Goal: Task Accomplishment & Management: Use online tool/utility

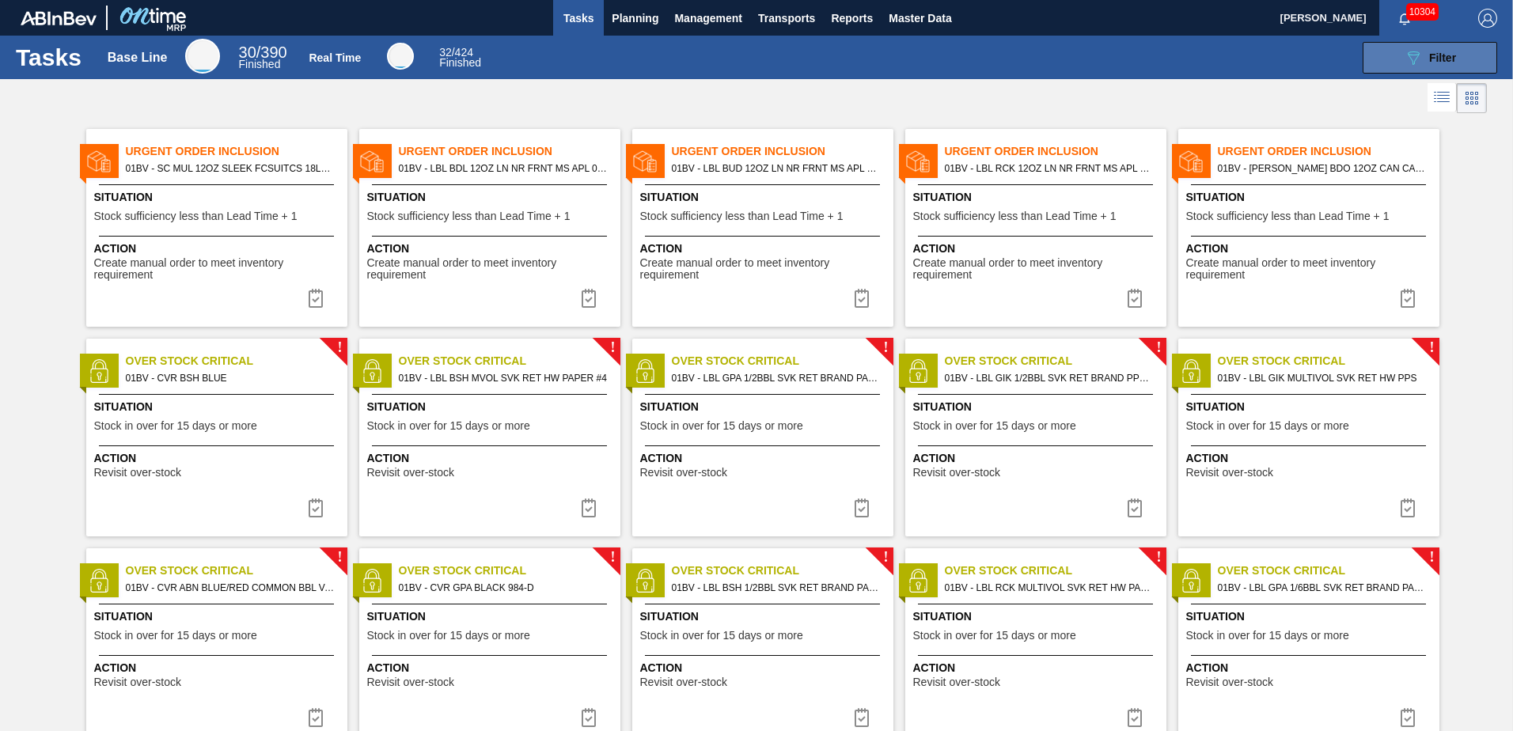
click at [1399, 56] on button "089F7B8B-B2A5-4AFE-B5C0-19BA573D28AC Filter" at bounding box center [1430, 58] width 135 height 32
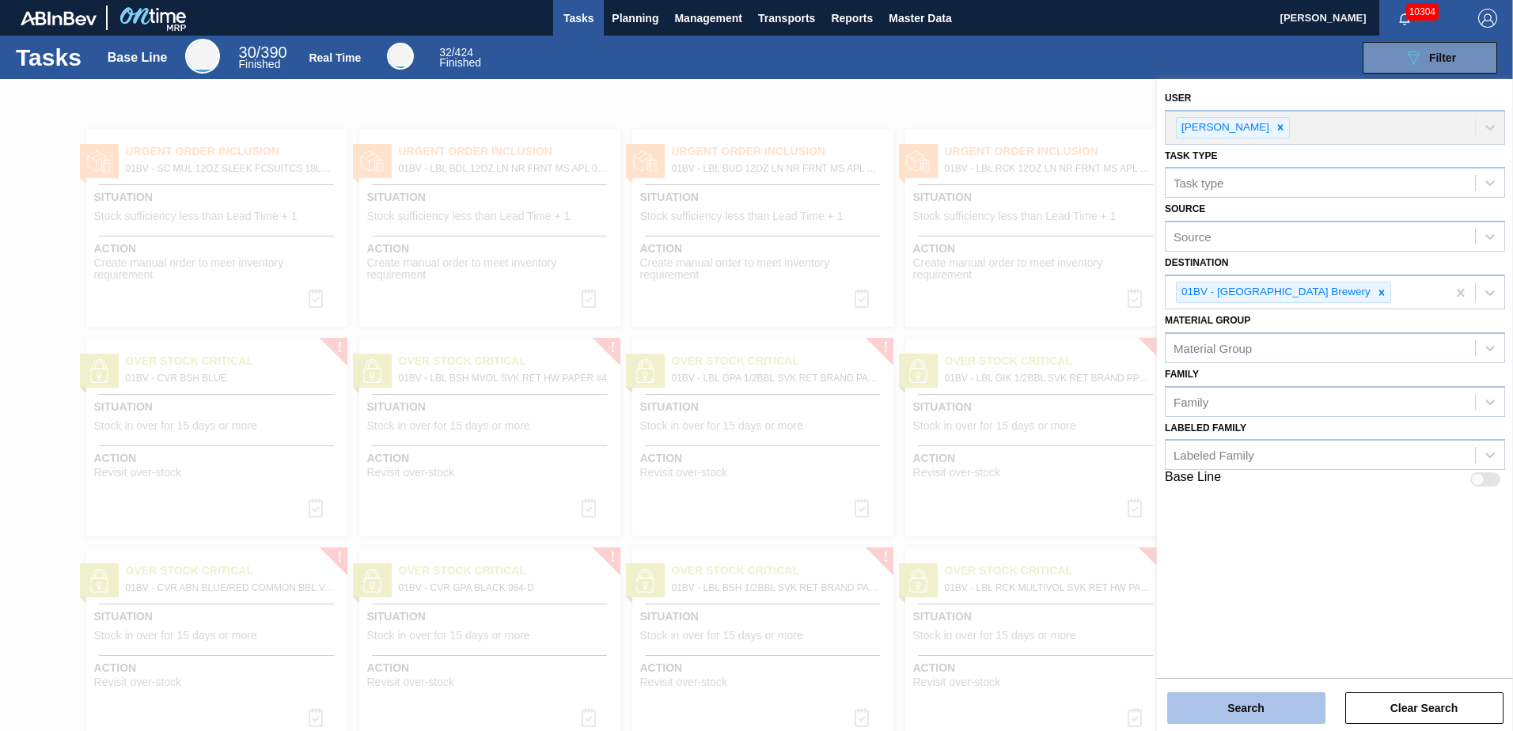
click at [1240, 711] on button "Search" at bounding box center [1246, 709] width 158 height 32
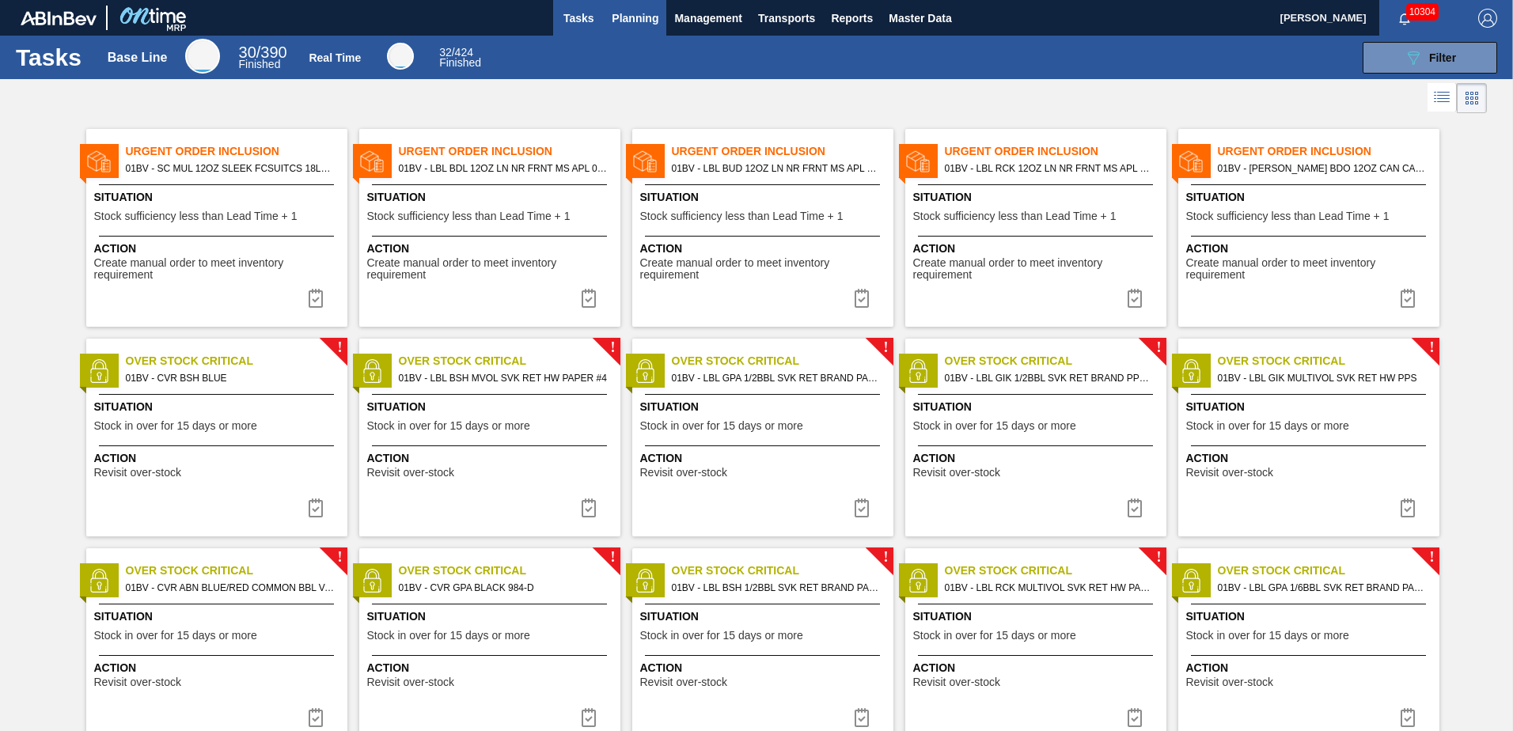
click at [640, 17] on span "Planning" at bounding box center [635, 18] width 47 height 19
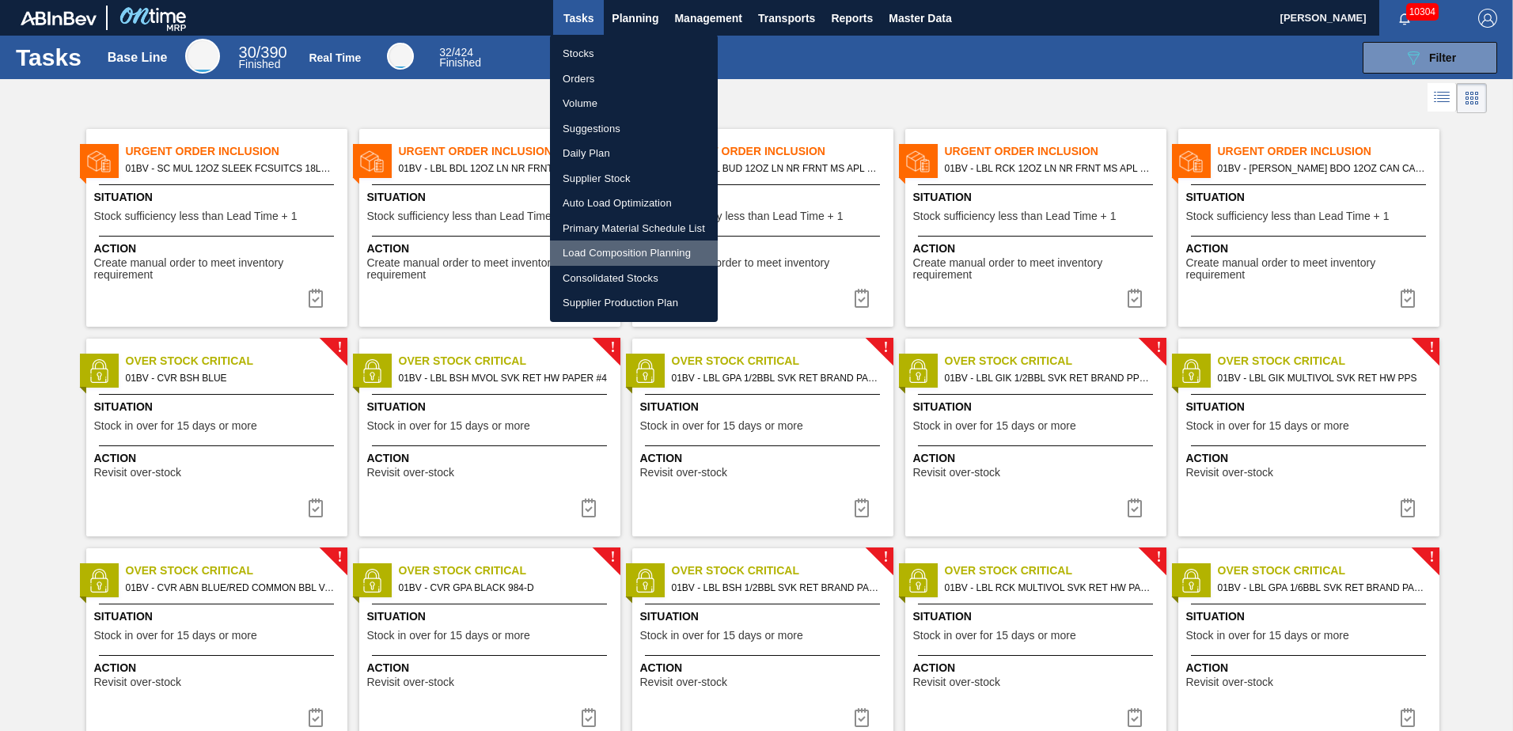
click at [600, 252] on li "Load Composition Planning" at bounding box center [634, 253] width 168 height 25
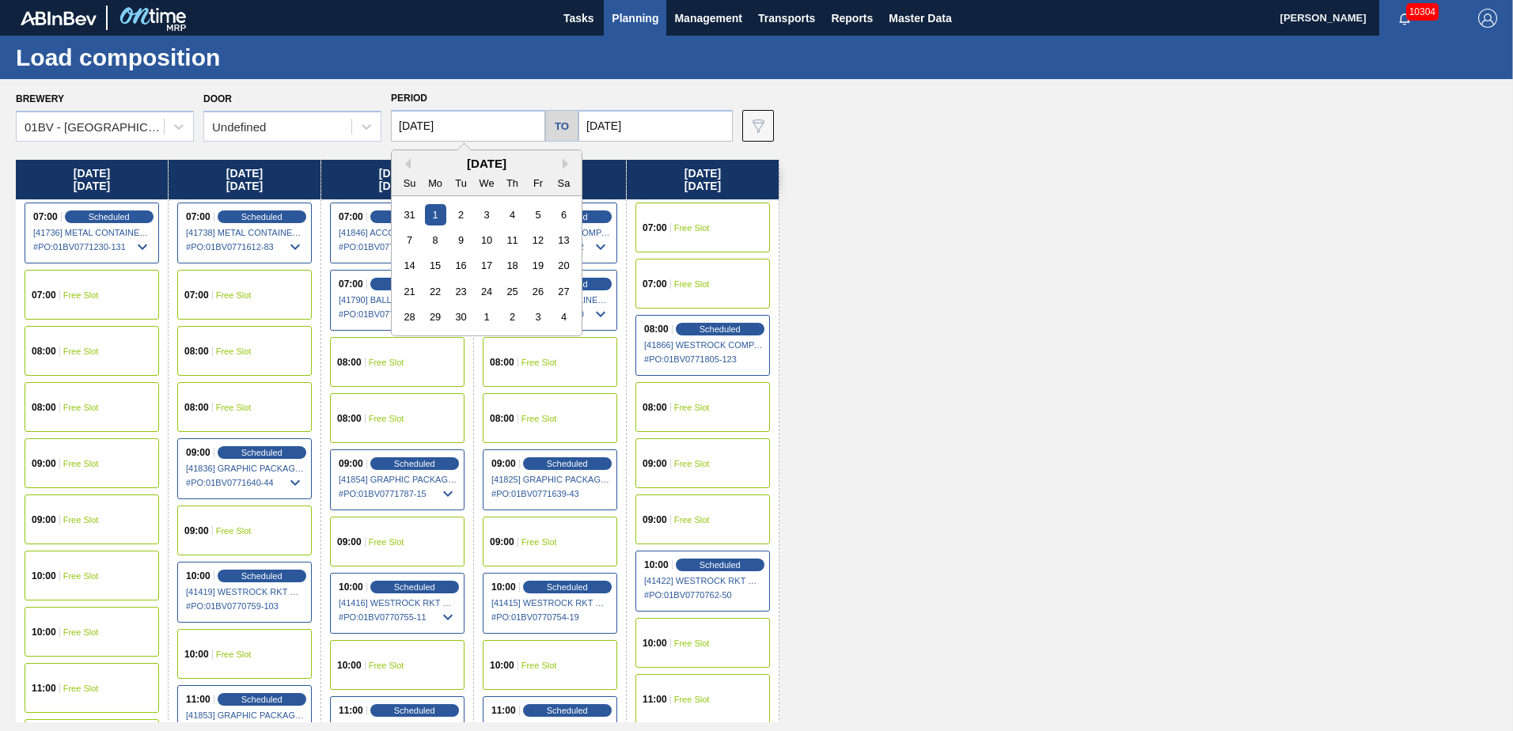
click at [509, 127] on input "[DATE]" at bounding box center [468, 126] width 154 height 32
click at [409, 162] on button "Previous Month" at bounding box center [405, 163] width 11 height 11
click at [435, 308] on div "25" at bounding box center [435, 316] width 21 height 21
type input "[DATE]"
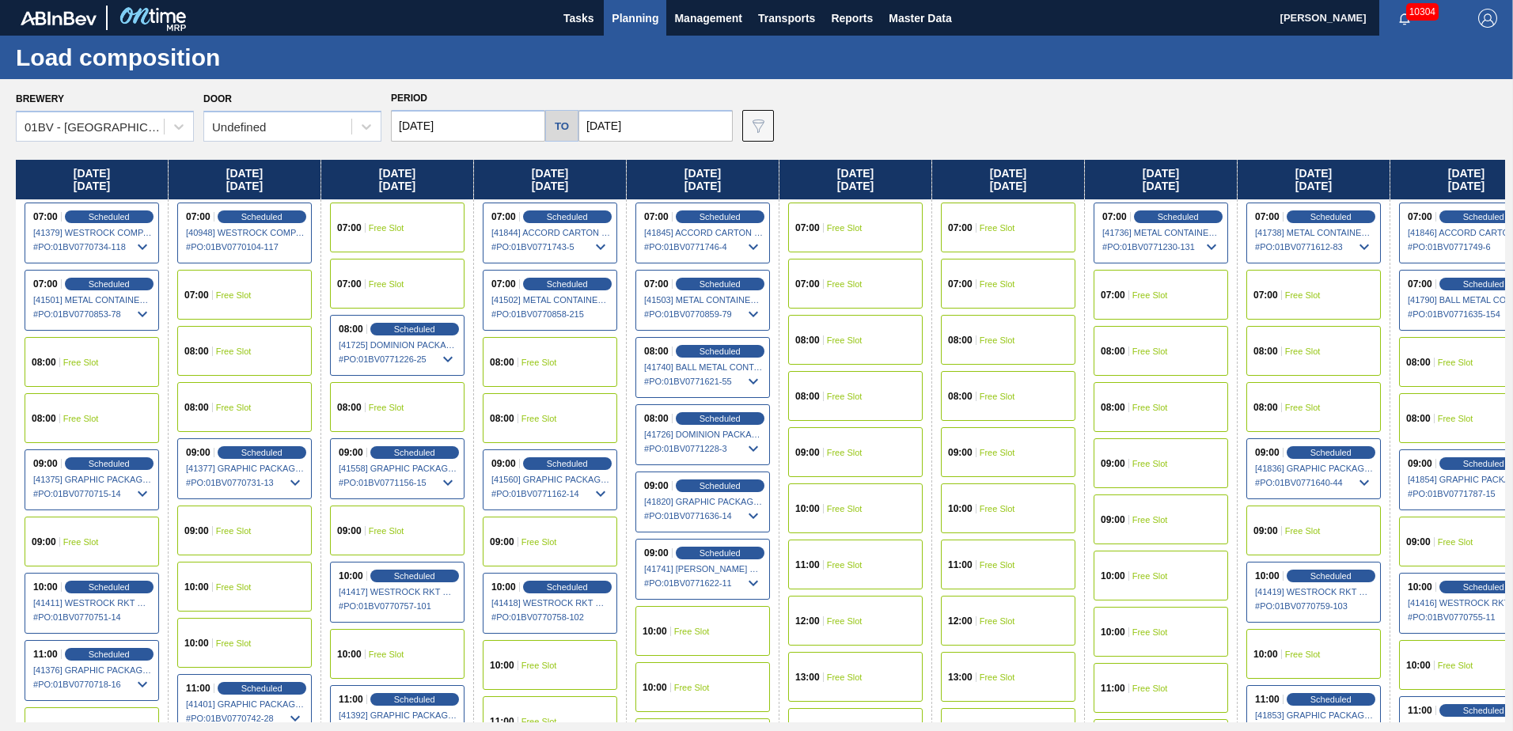
click at [651, 126] on input "[DATE]" at bounding box center [656, 126] width 154 height 32
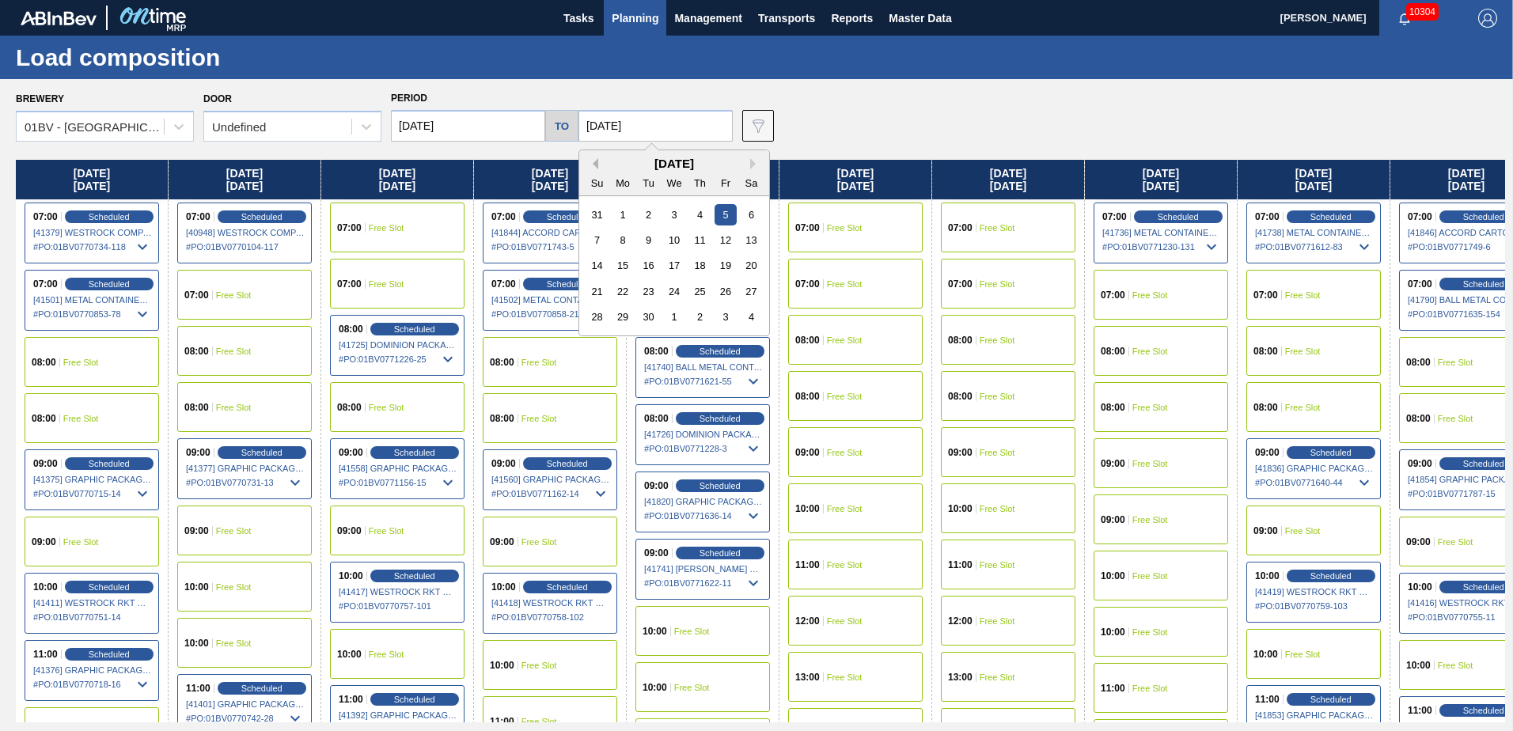
click at [591, 161] on button "Previous Month" at bounding box center [592, 163] width 11 height 11
click at [719, 313] on div "29" at bounding box center [725, 316] width 21 height 21
type input "[DATE]"
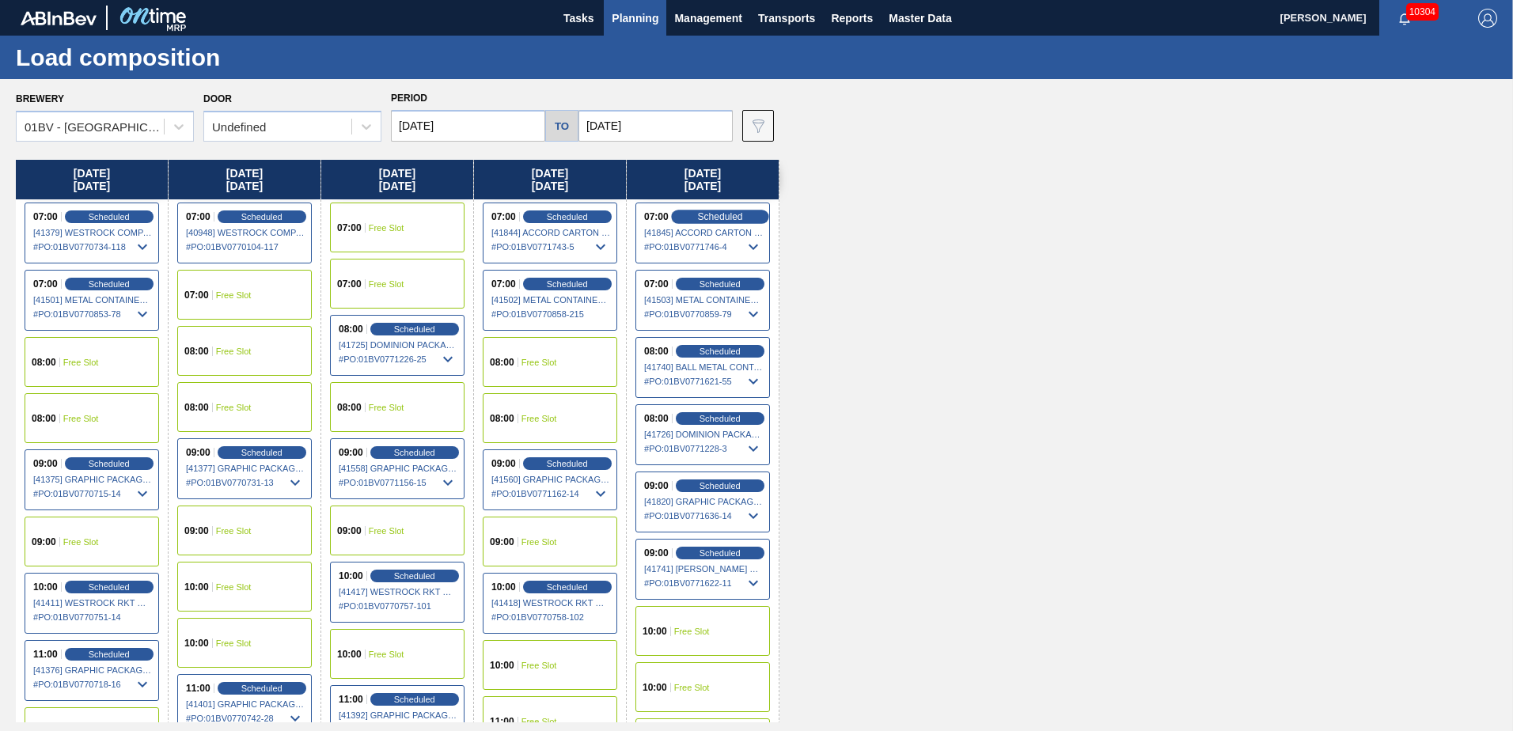
click at [725, 217] on span "Scheduled" at bounding box center [719, 216] width 45 height 10
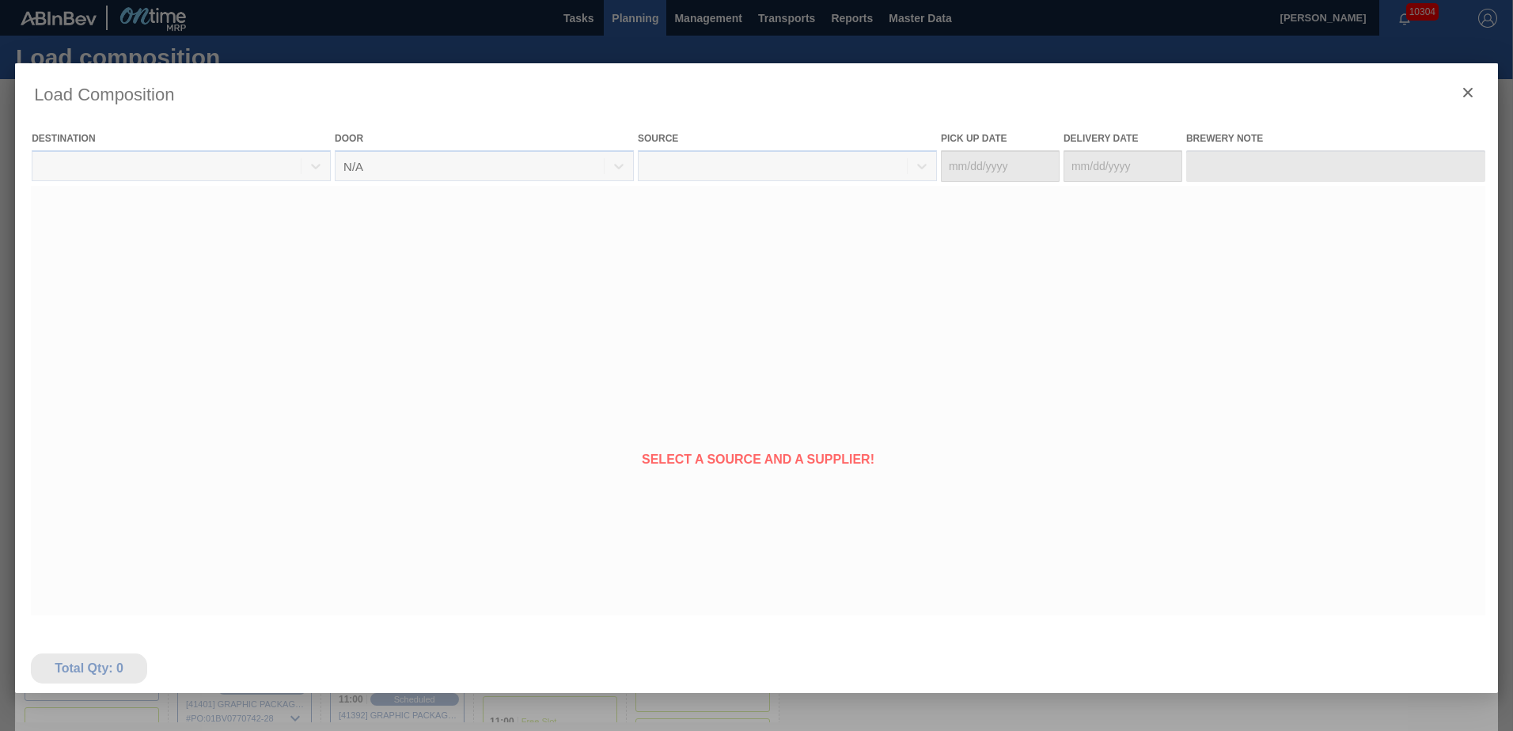
type Date "[DATE]"
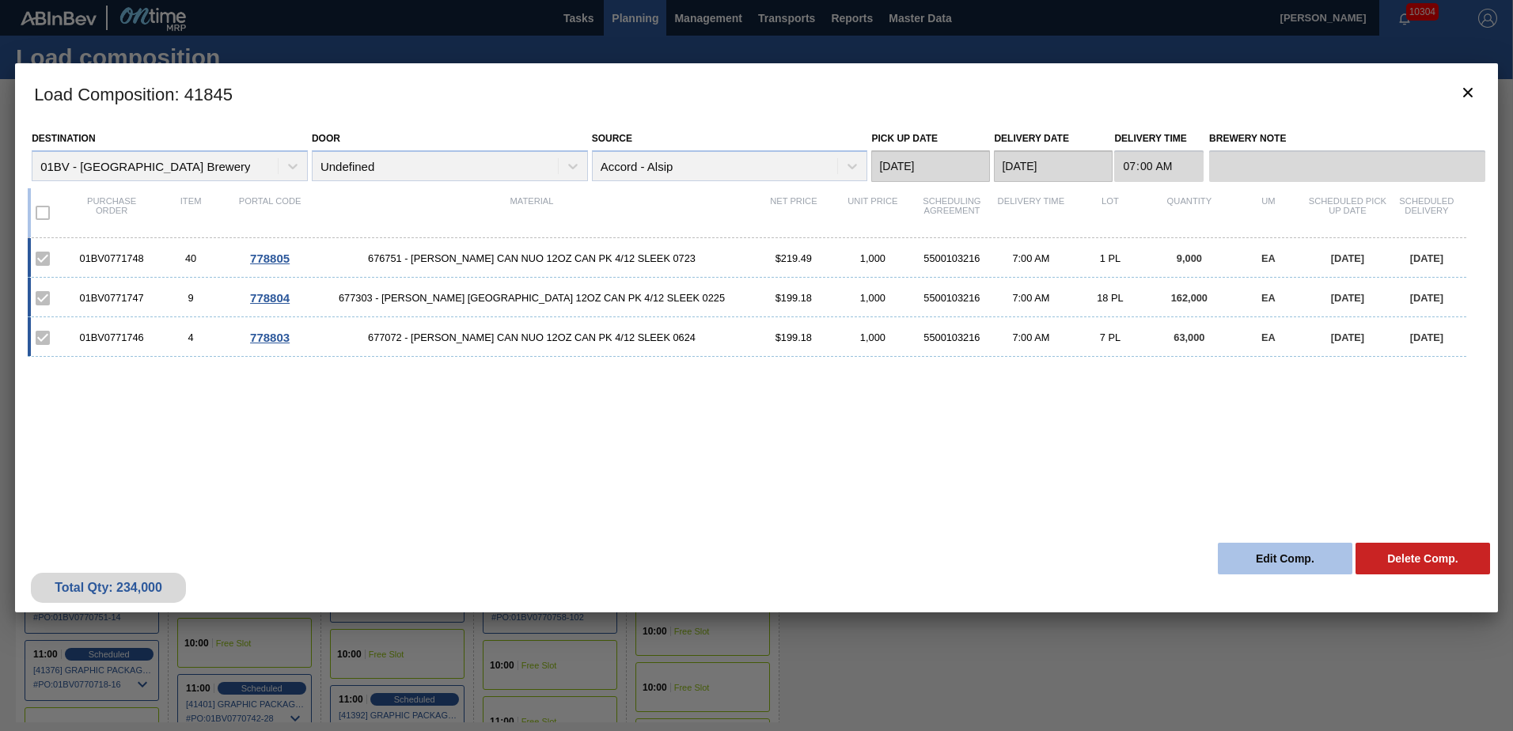
click at [1255, 560] on button "Edit Comp." at bounding box center [1285, 559] width 135 height 32
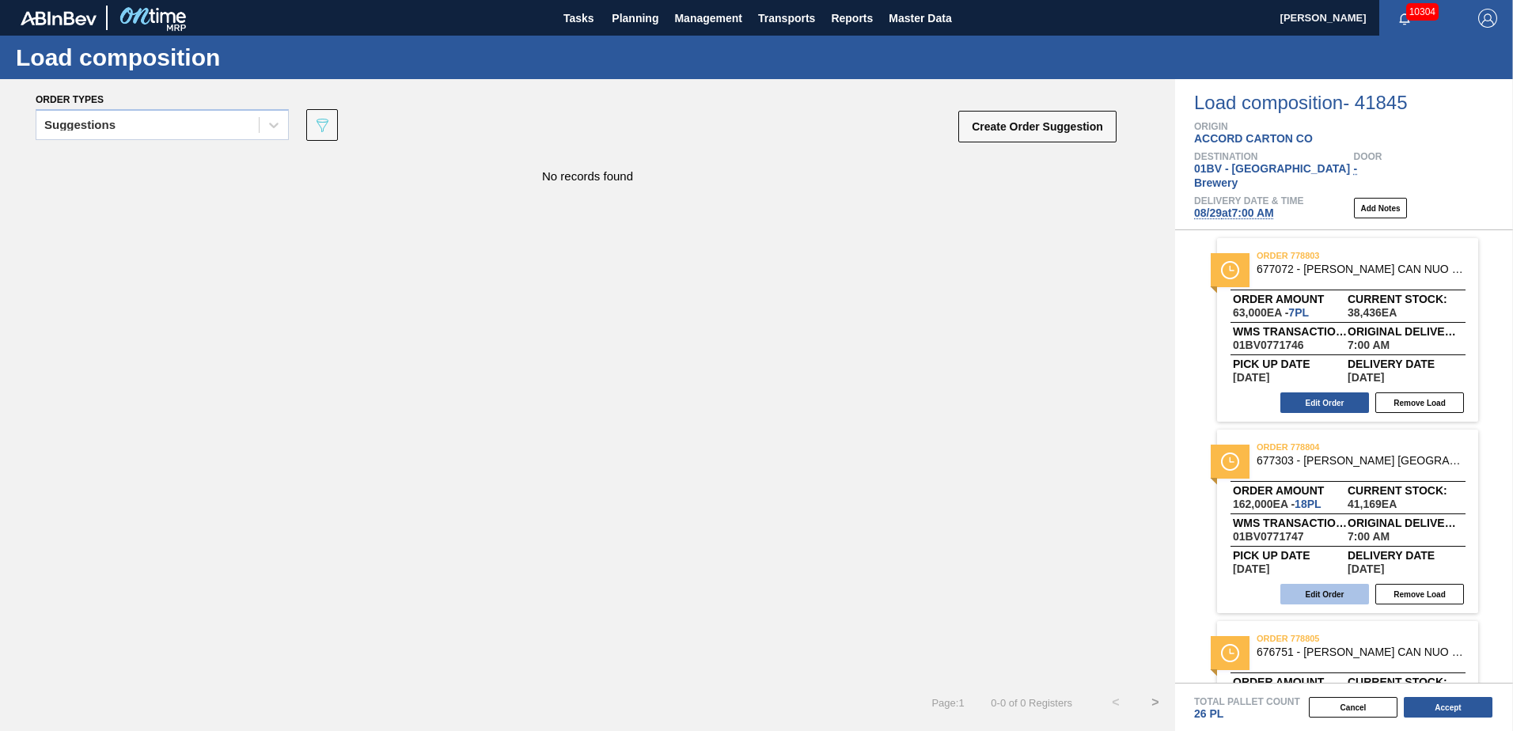
click at [1308, 584] on button "Edit Order" at bounding box center [1325, 594] width 89 height 21
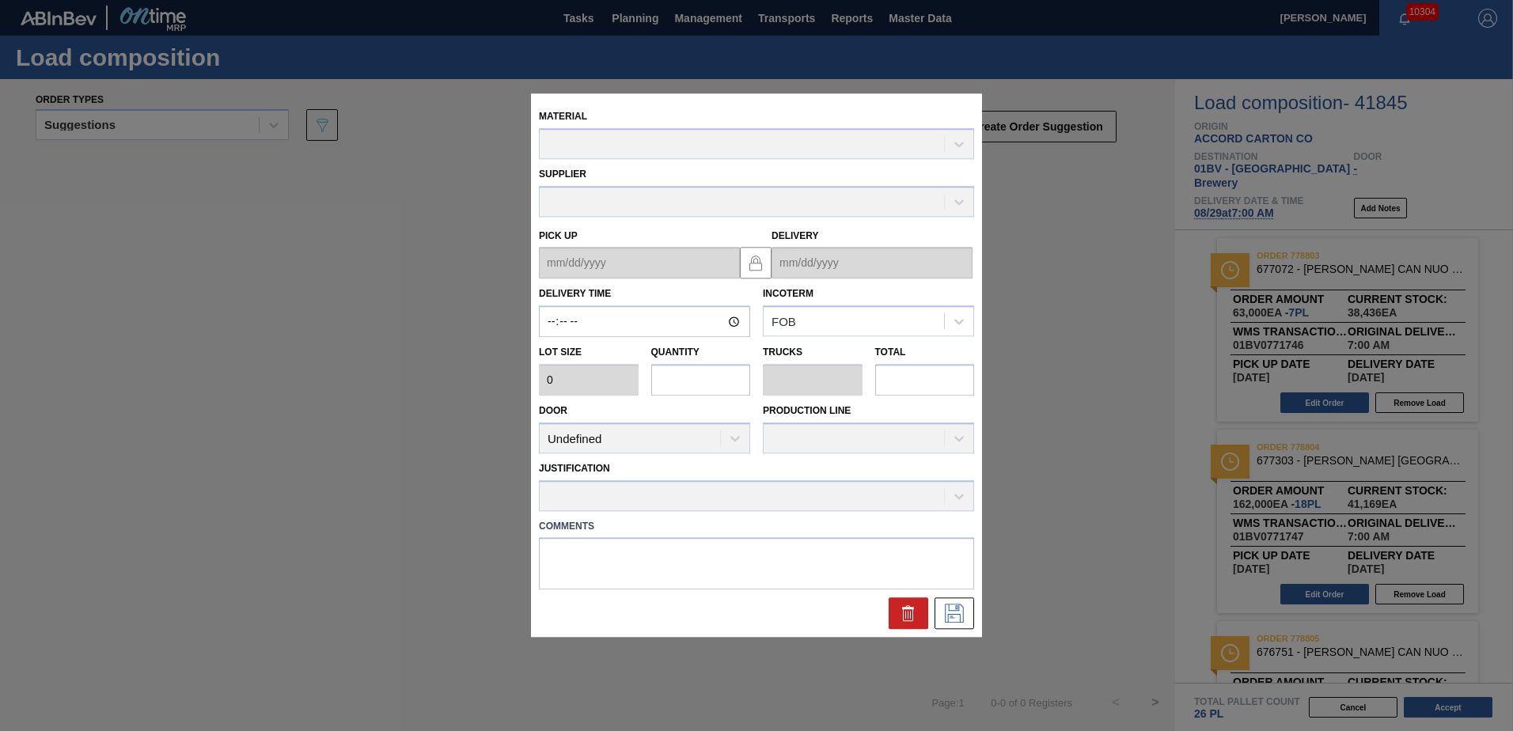
type input "07:00:00"
type input "9,000"
type input "18"
type input "0.692"
type input "162,000"
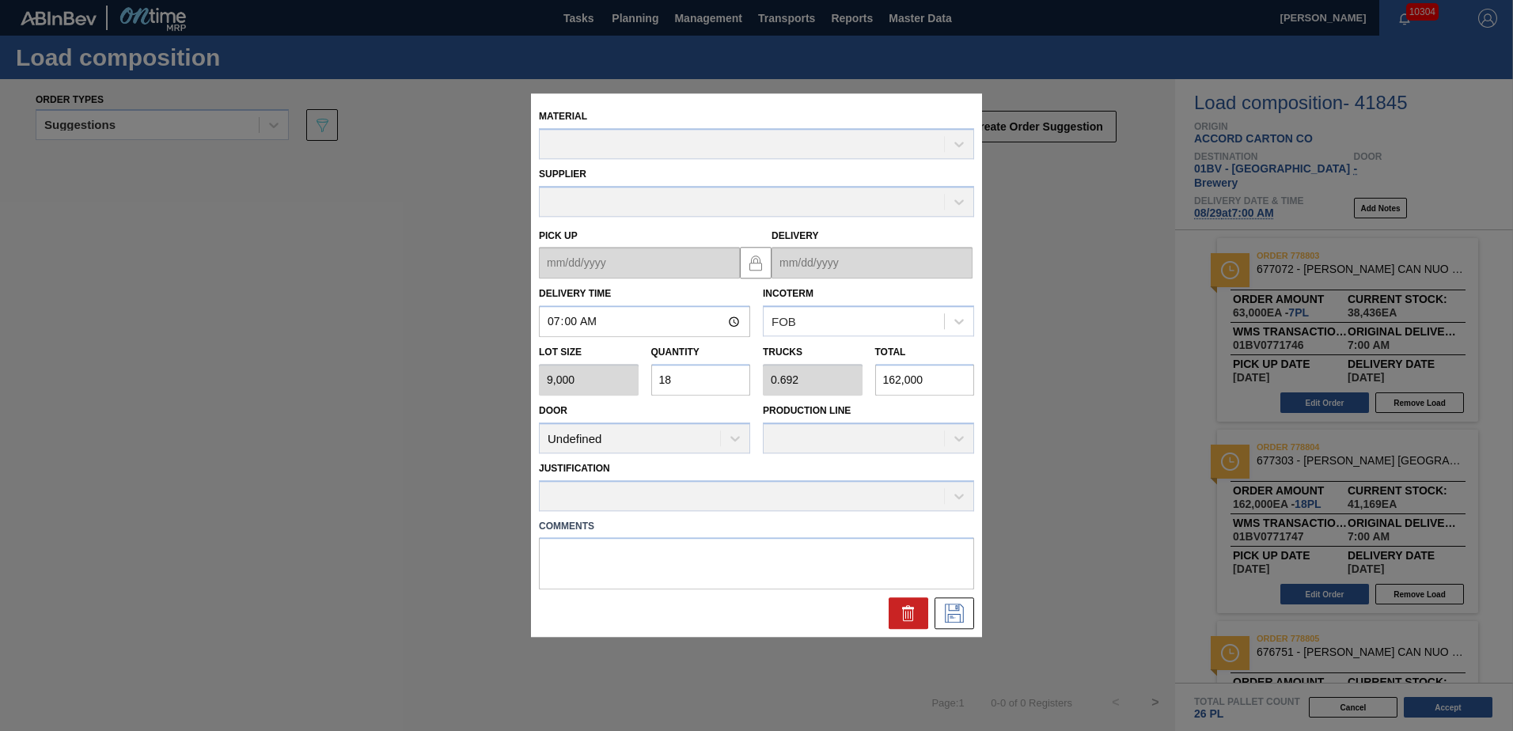
type up "[DATE]"
type input "[DATE]"
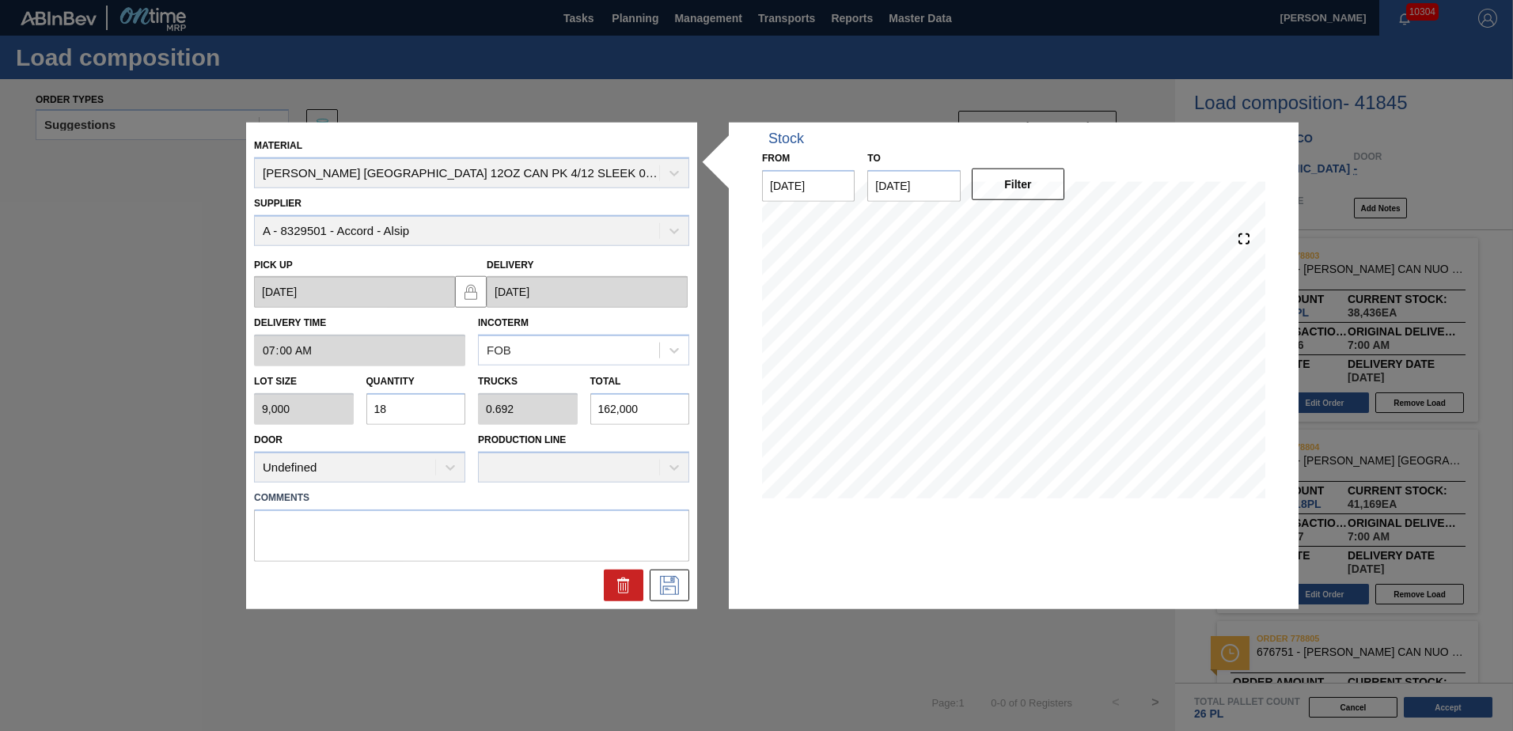
drag, startPoint x: 434, startPoint y: 400, endPoint x: 160, endPoint y: 386, distance: 274.2
click at [160, 386] on div "Material [PERSON_NAME] [GEOGRAPHIC_DATA] 12OZ CAN PK 4/12 SLEEK 0225 Supplier A…" at bounding box center [756, 365] width 1513 height 731
type input "0"
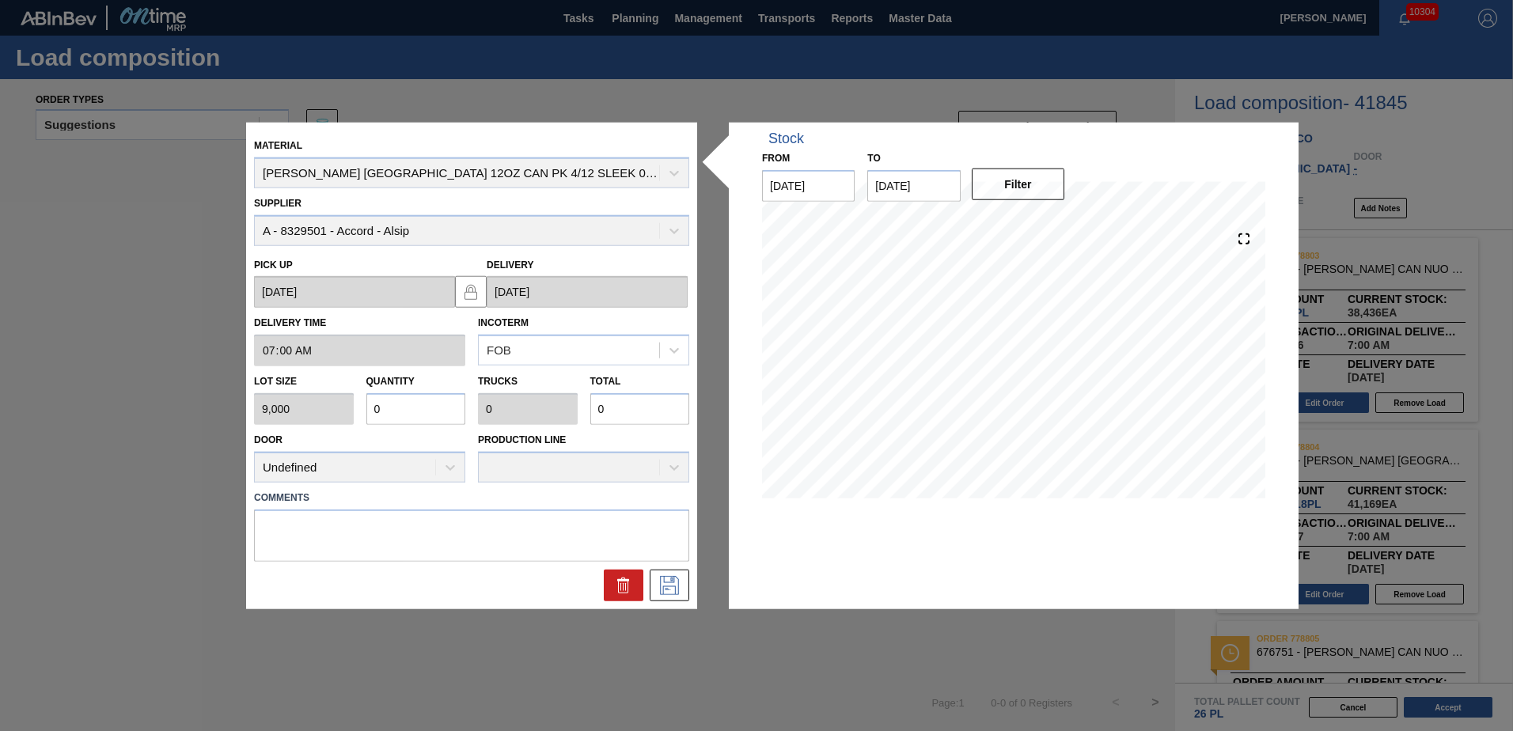
type input "0"
type input "1"
type input "0.002"
type input "19"
type input "0.021"
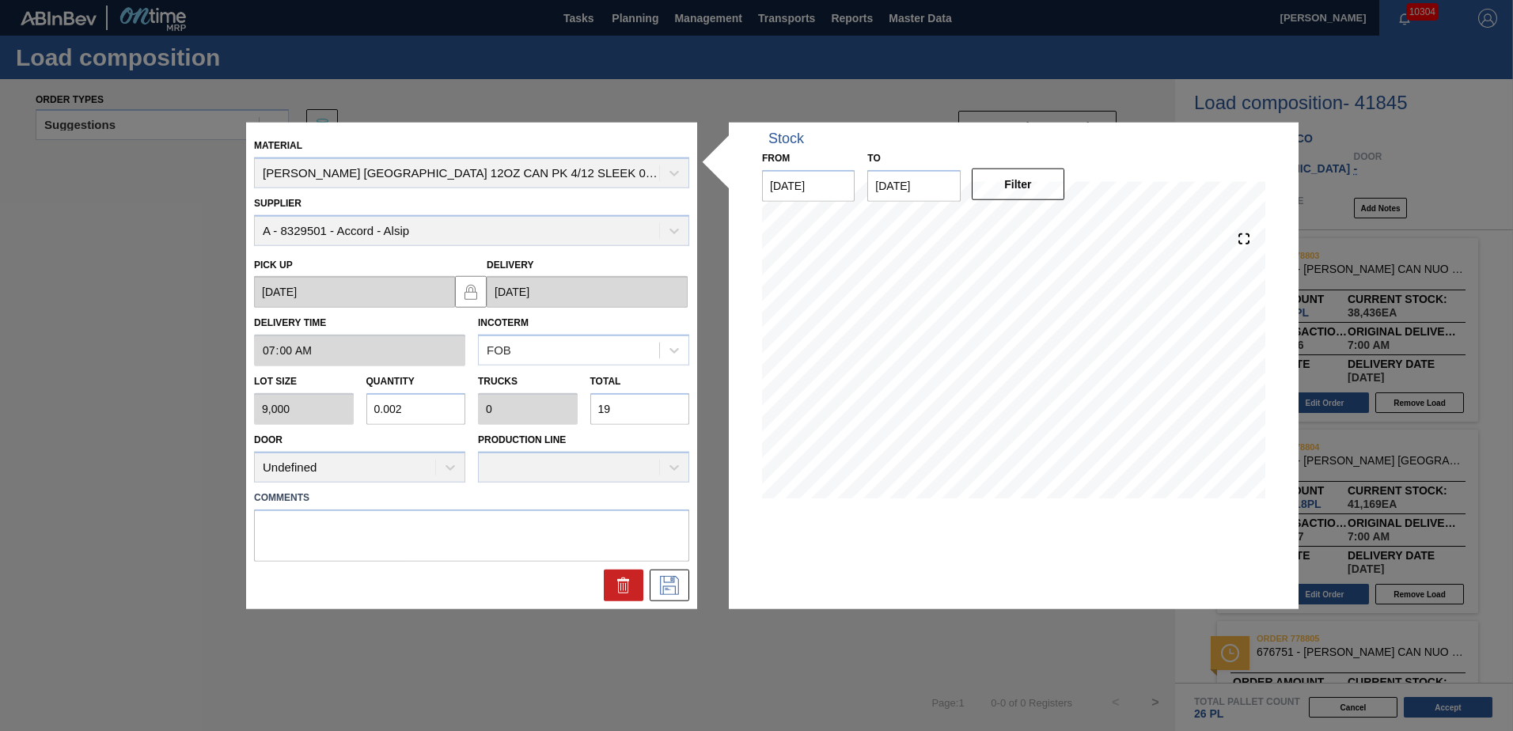
type input "0.001"
type input "192"
type input "0.214"
type input "0.008"
type input "1,922"
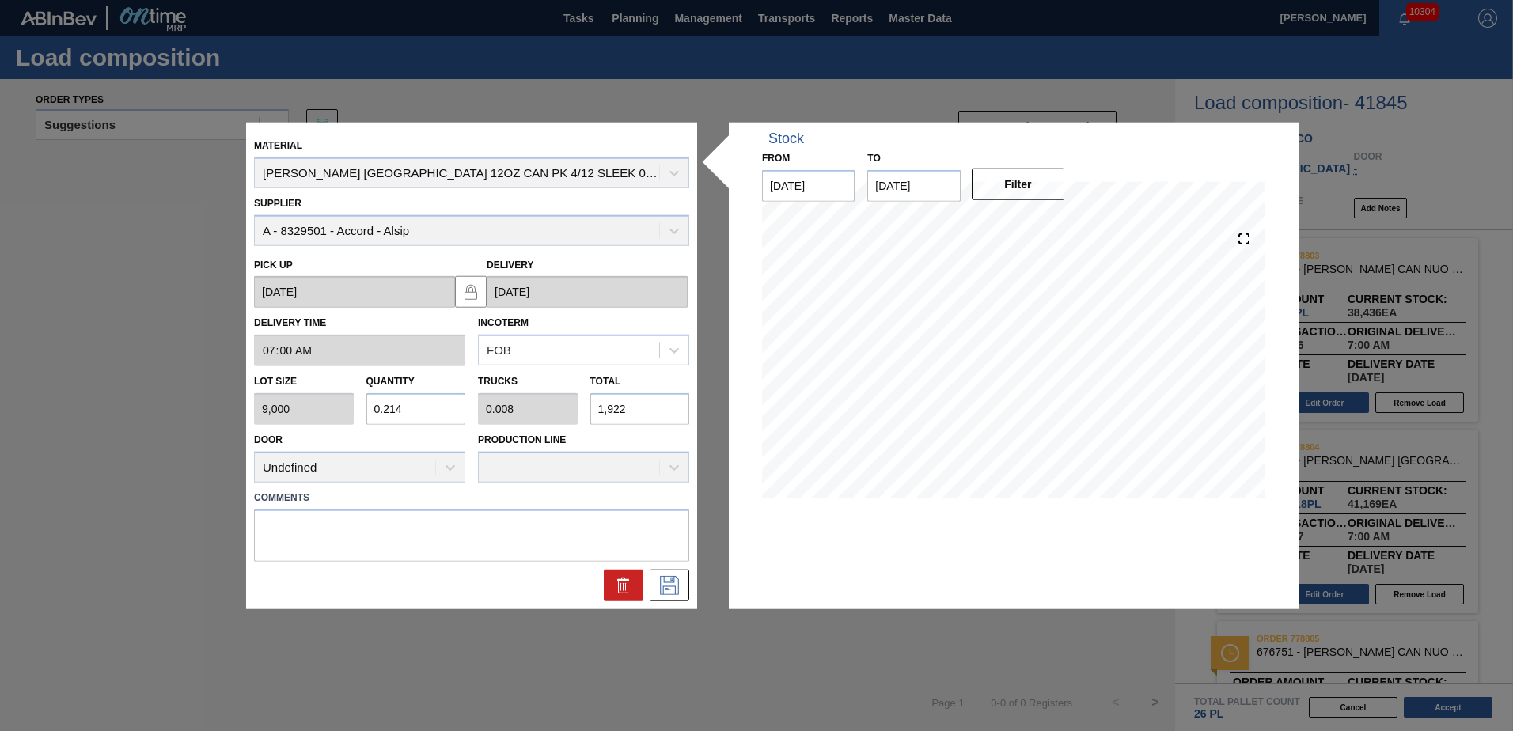
type input "0.021"
type input "0.001"
type input "192"
type input "0.002"
type input "0"
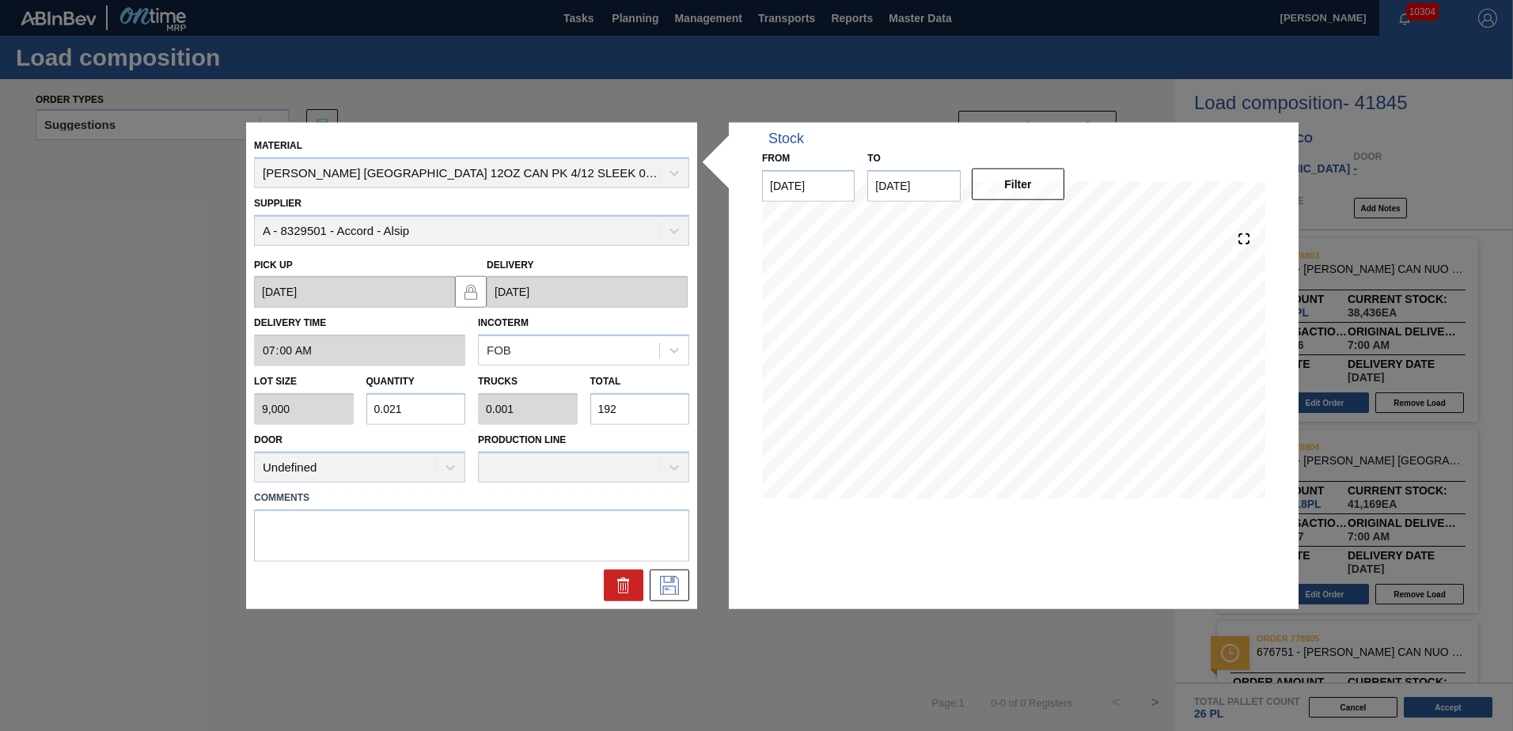
type input "19"
type input "0.021"
type input "0.001"
type input "192"
type input "0.213"
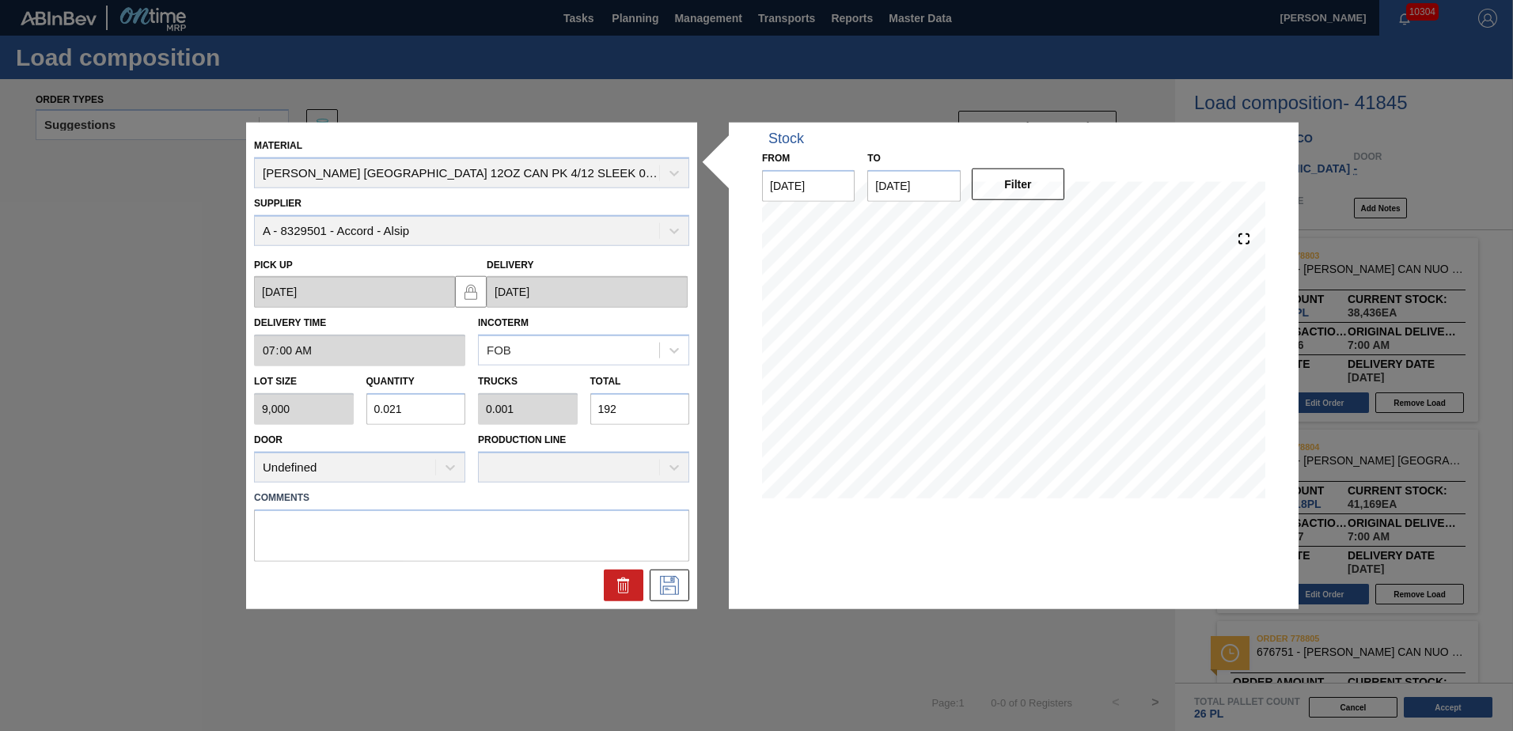
type input "0.008"
type input "1,920"
type input "2.133"
type input "0.082"
type input "19,200"
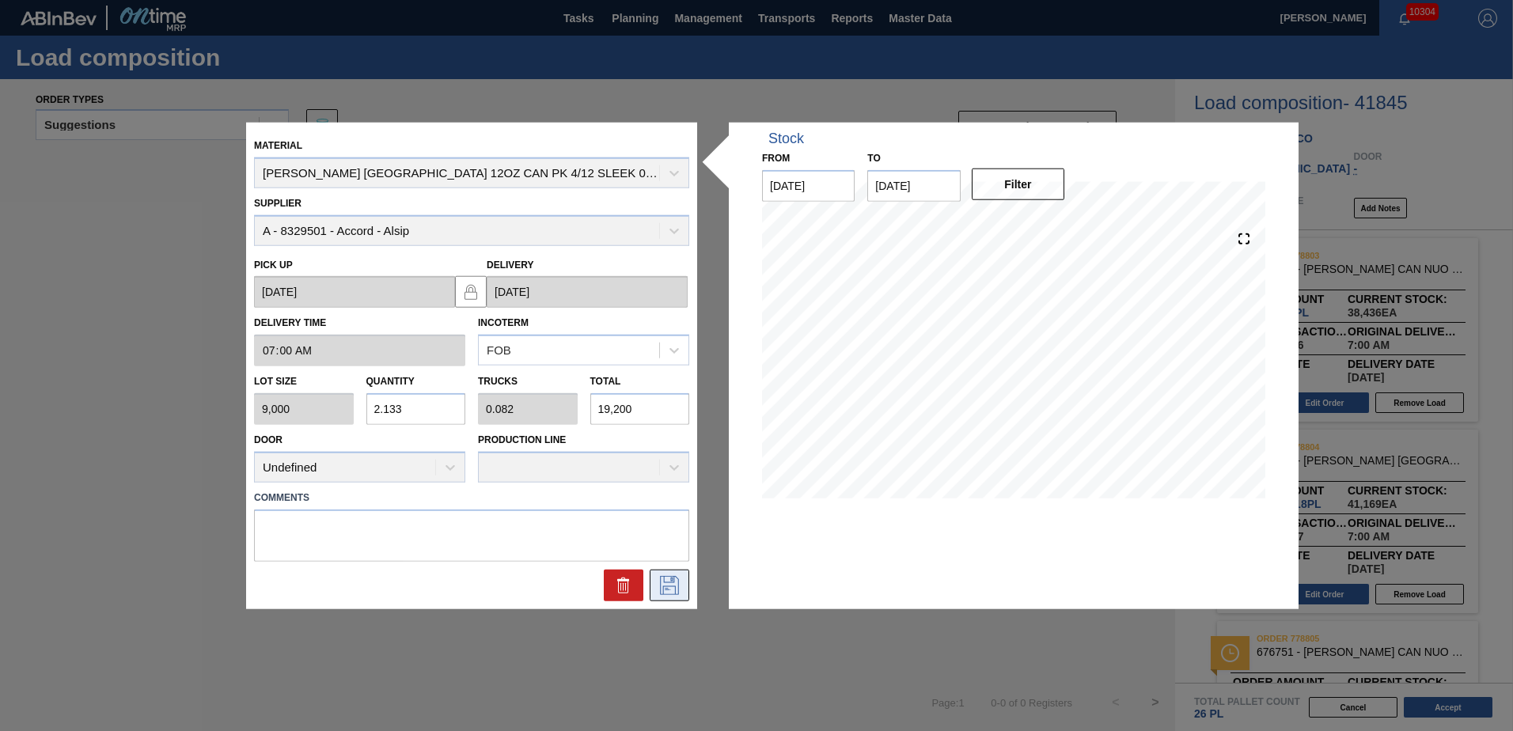
click at [662, 581] on icon at bounding box center [669, 584] width 25 height 19
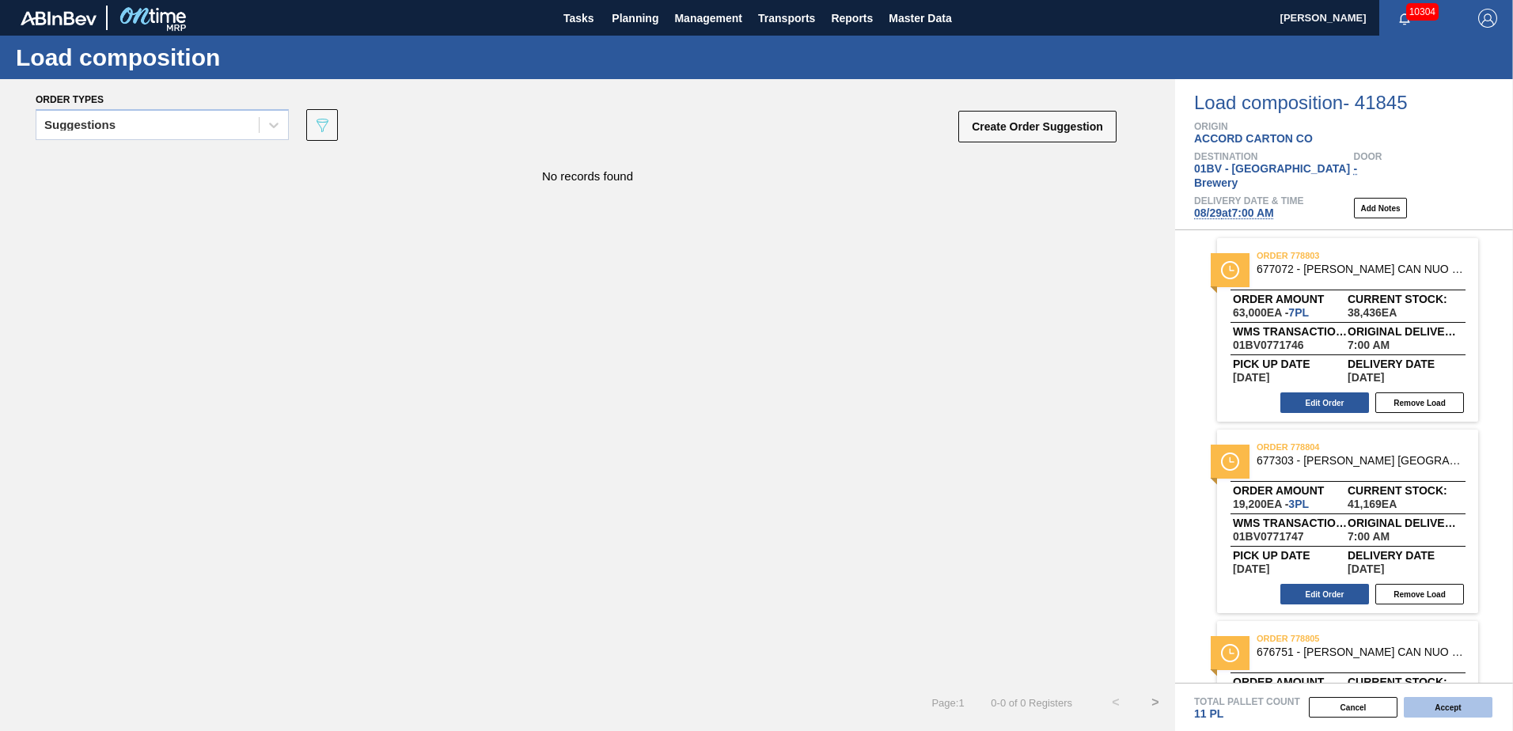
click at [1440, 705] on button "Accept" at bounding box center [1448, 707] width 89 height 21
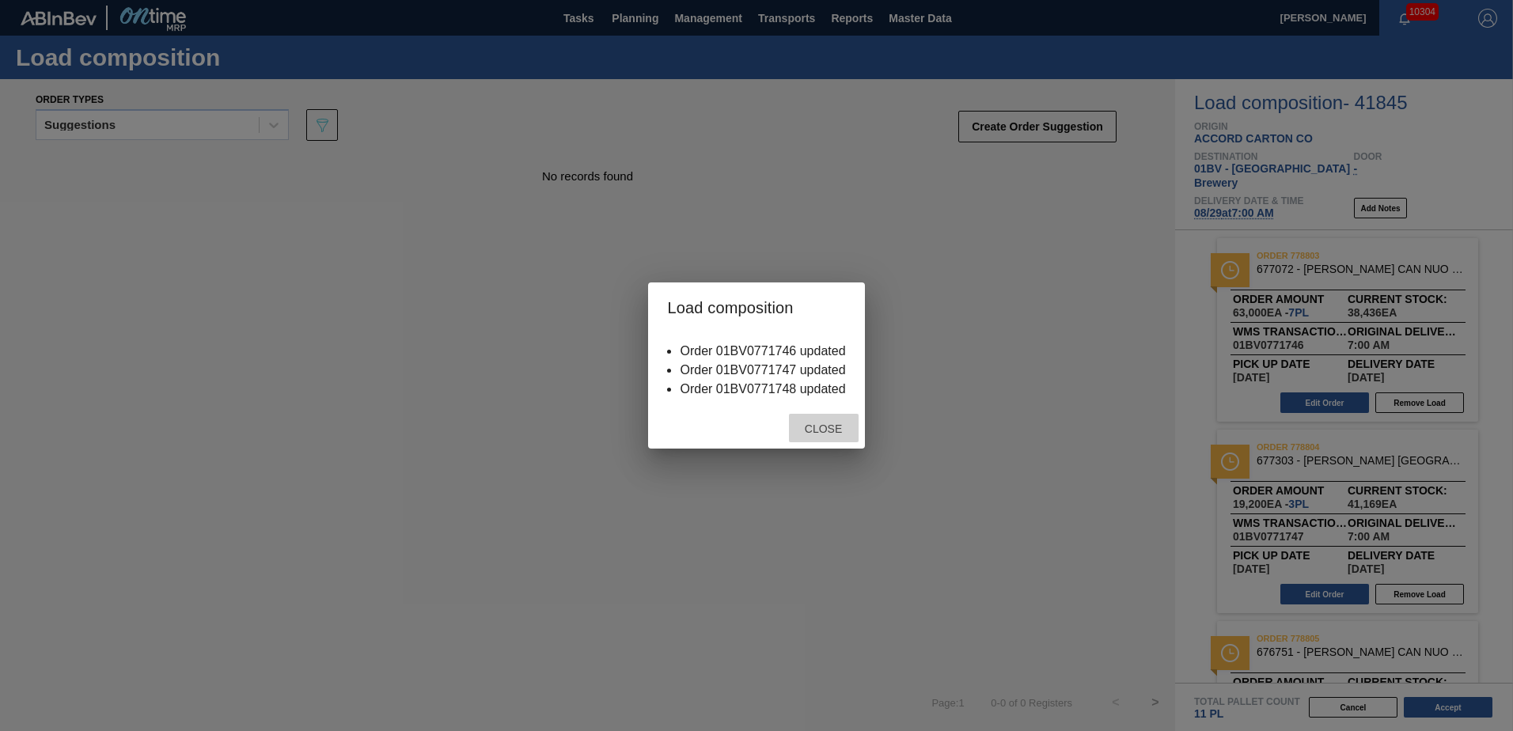
click at [818, 424] on span "Close" at bounding box center [823, 429] width 63 height 13
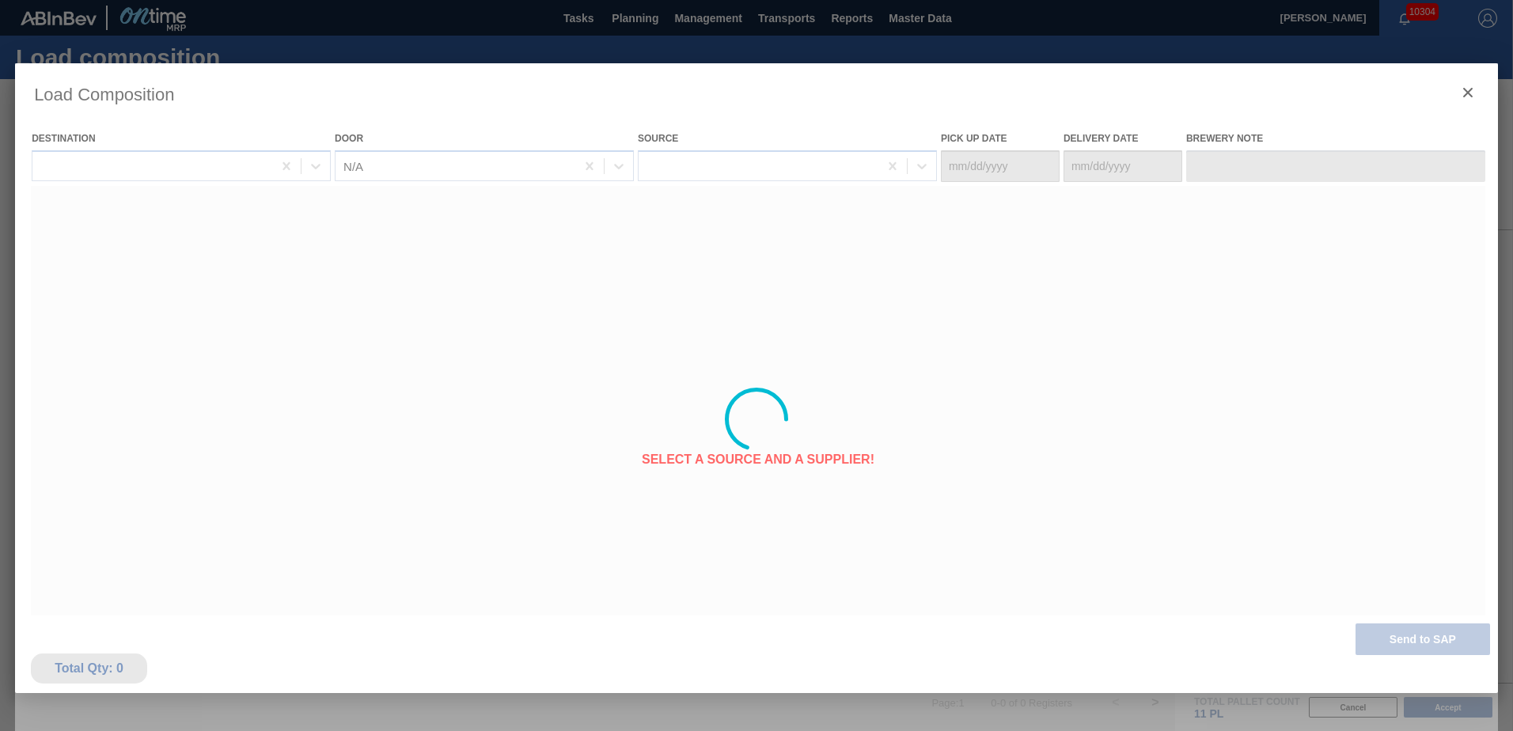
type Date "[DATE]"
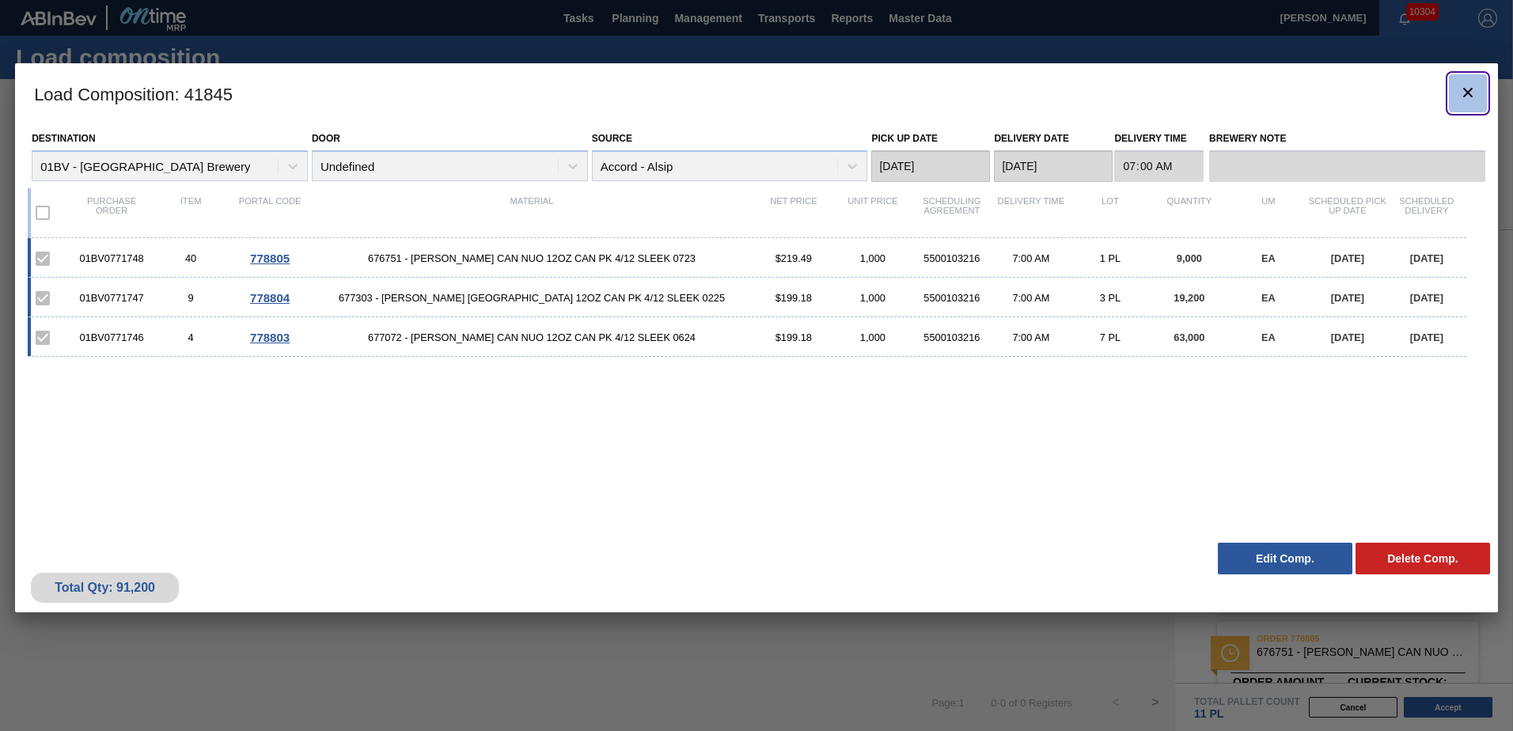
click at [1468, 91] on icon "botão de ícone" at bounding box center [1467, 92] width 9 height 9
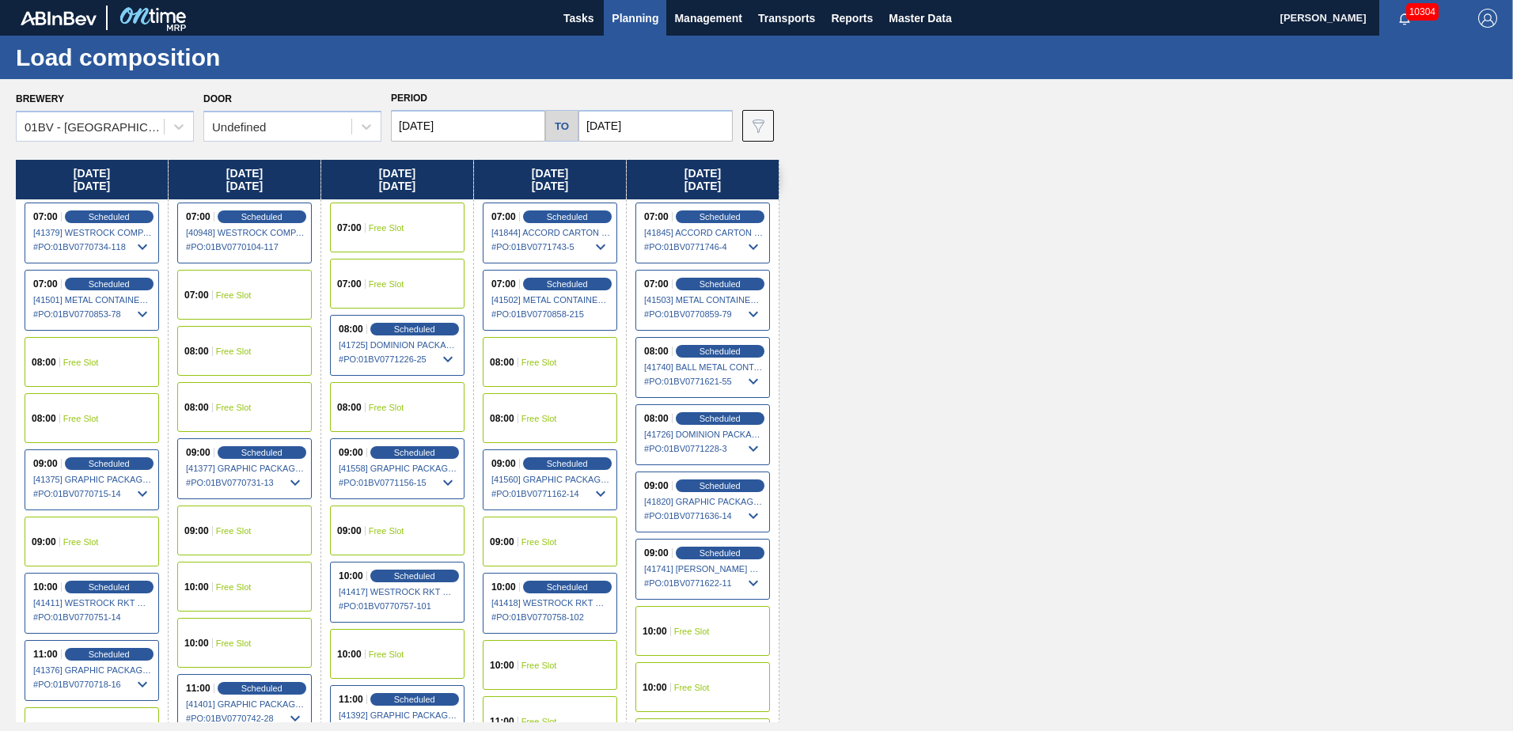
click at [651, 126] on input "[DATE]" at bounding box center [656, 126] width 154 height 32
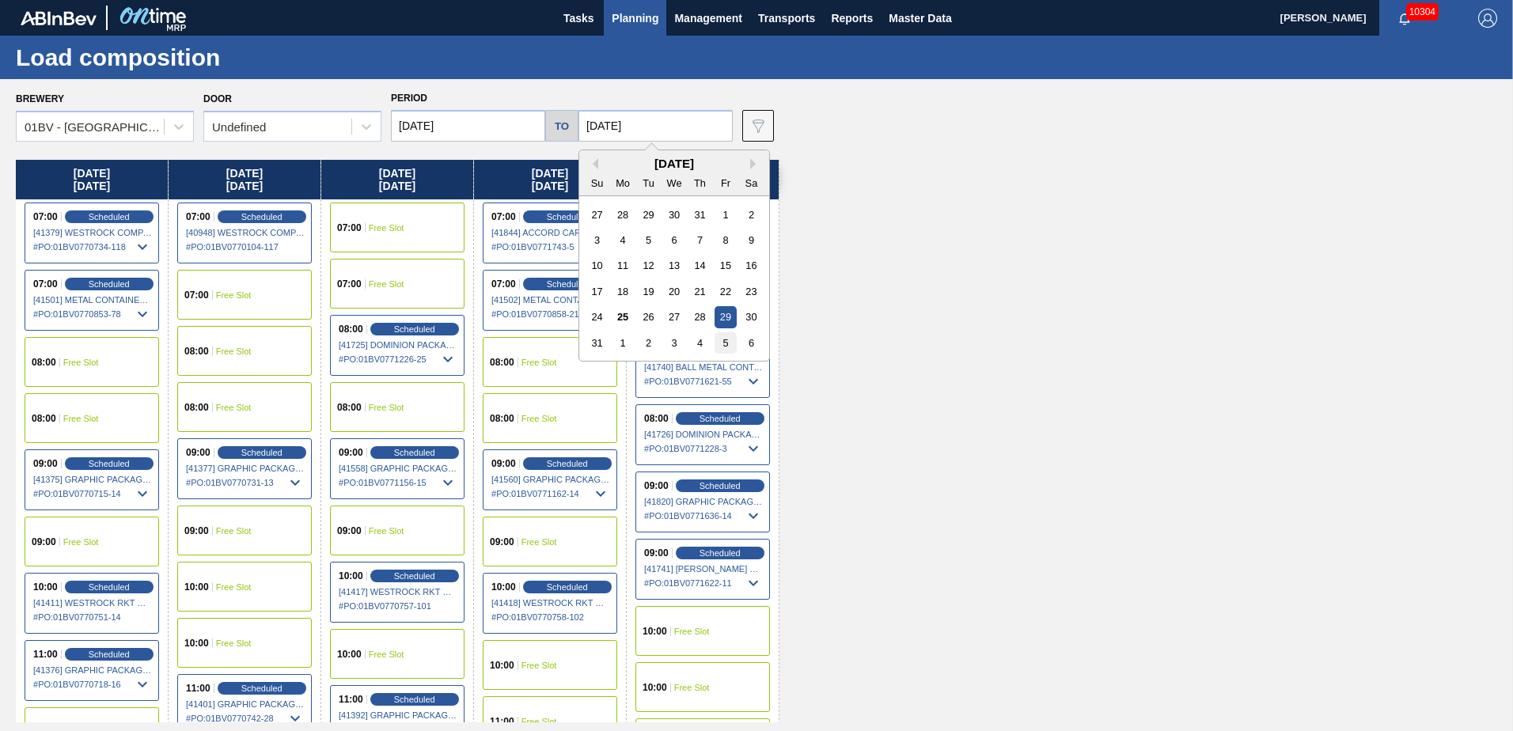
click at [722, 340] on div "5" at bounding box center [725, 342] width 21 height 21
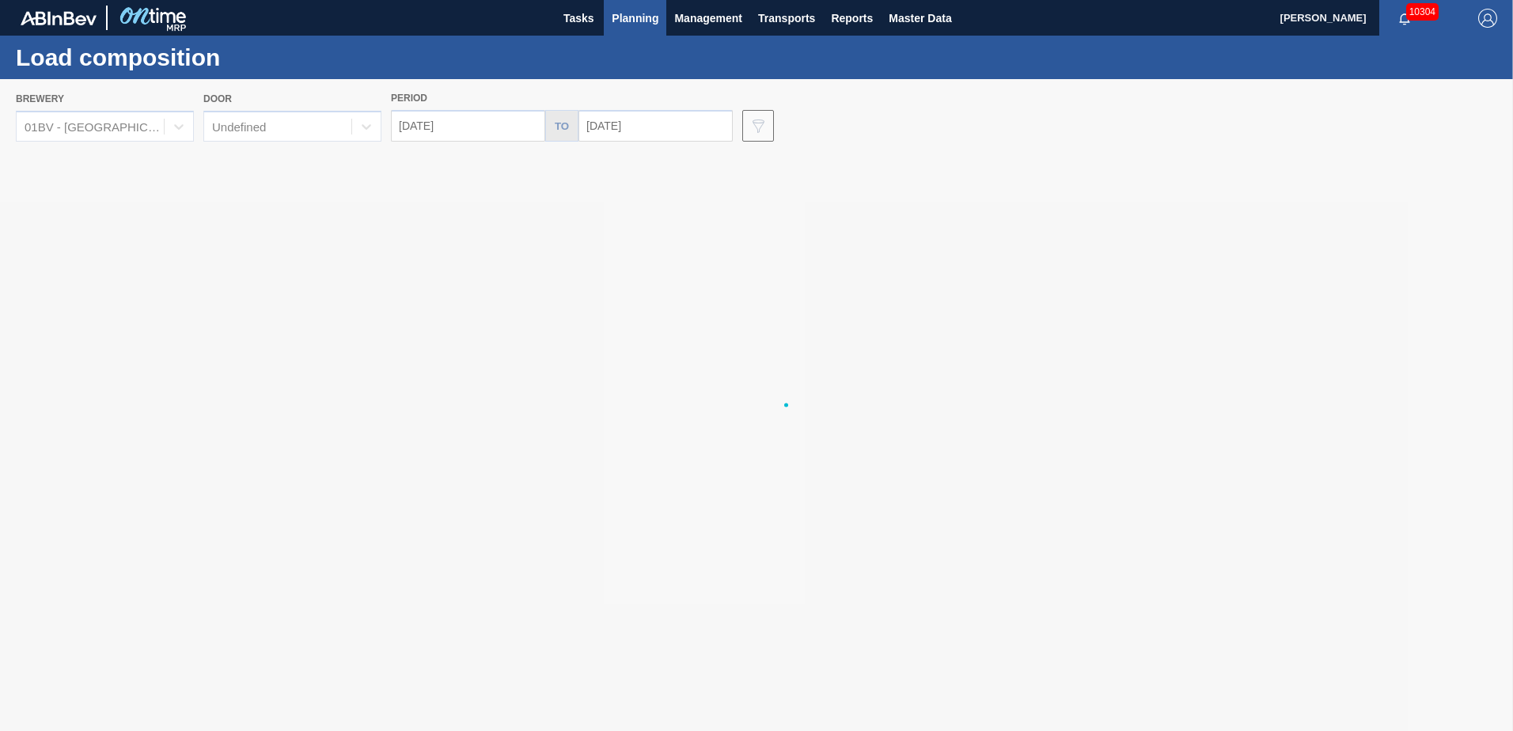
type input "[DATE]"
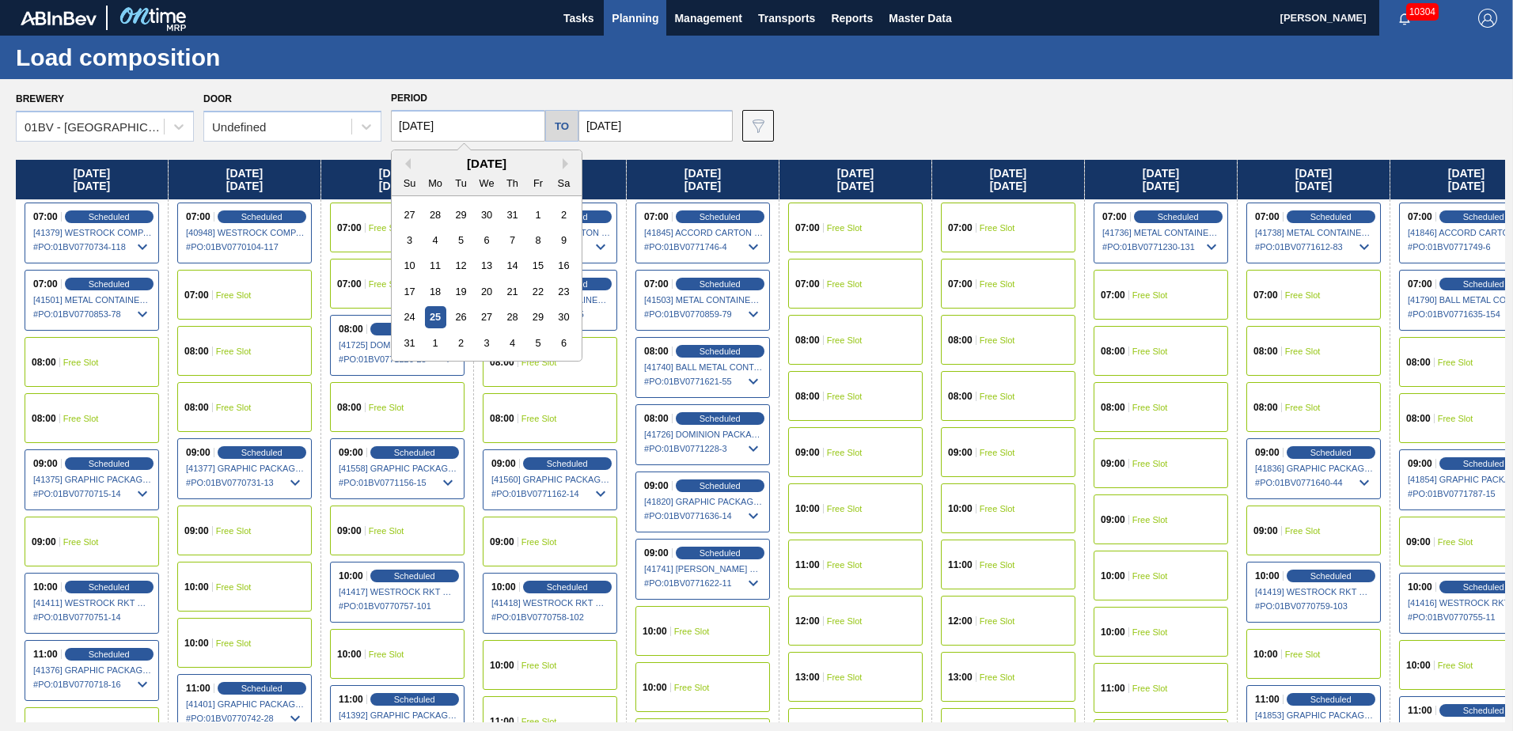
click at [469, 124] on input "[DATE]" at bounding box center [468, 126] width 154 height 32
click at [438, 337] on div "1" at bounding box center [435, 342] width 21 height 21
type input "[DATE]"
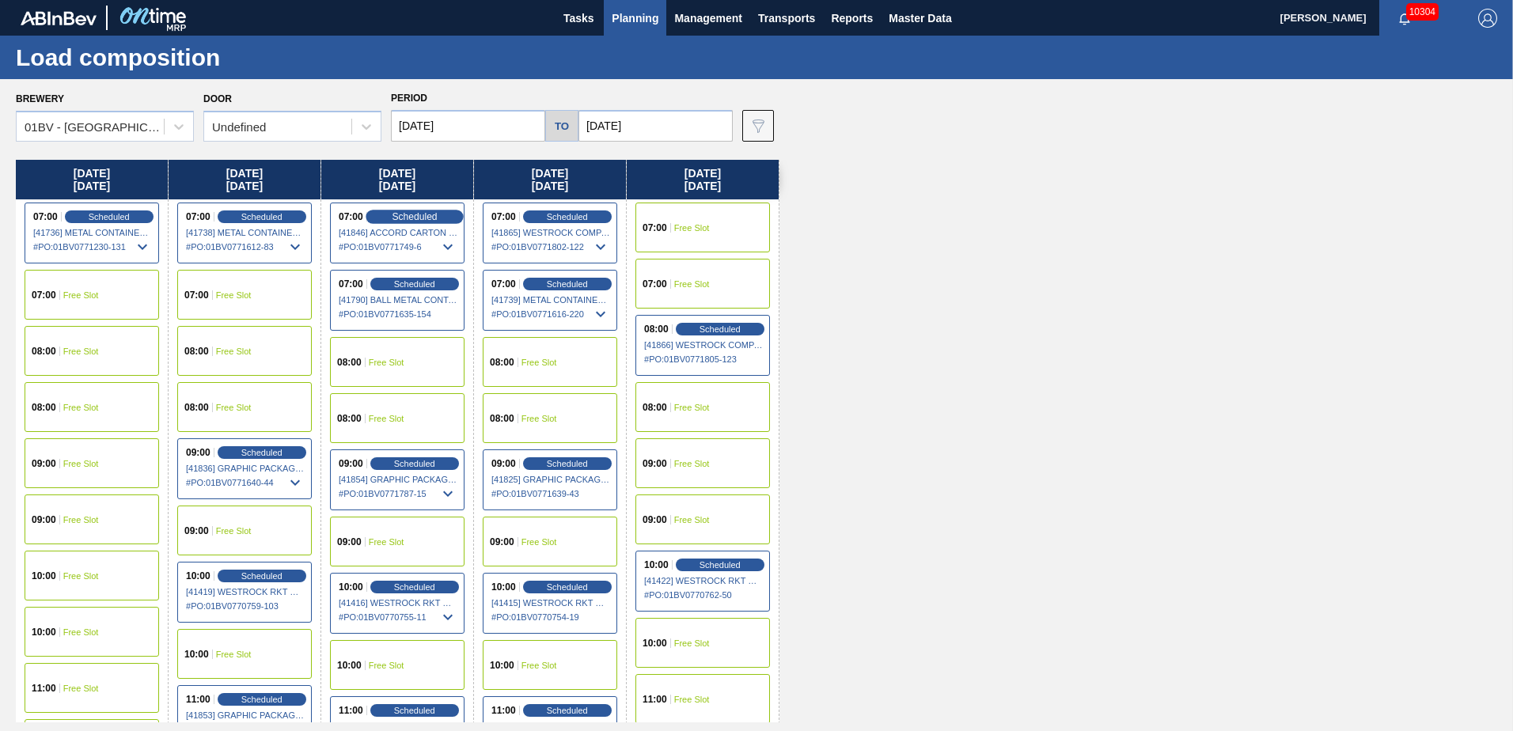
click at [396, 214] on span "Scheduled" at bounding box center [414, 216] width 45 height 10
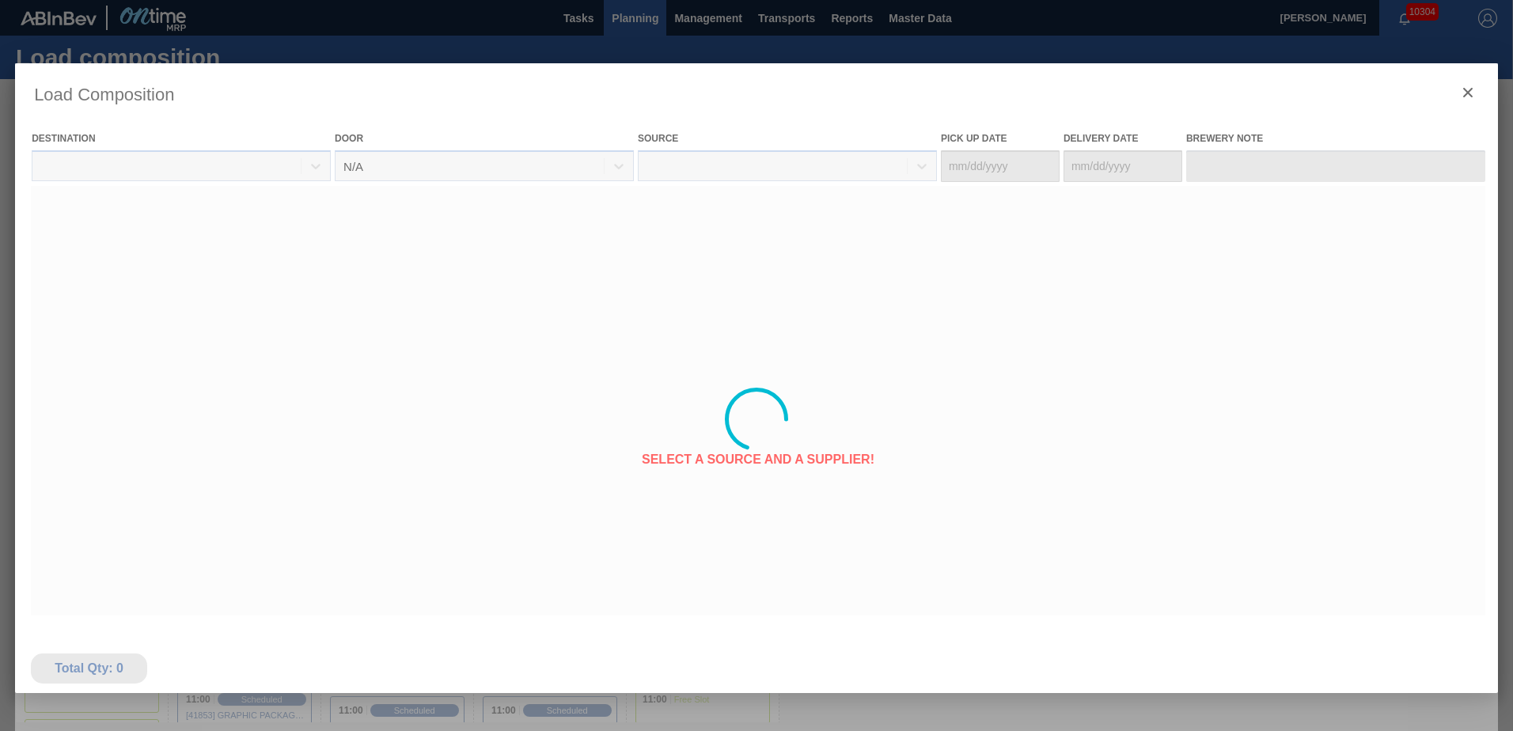
type Date "[DATE]"
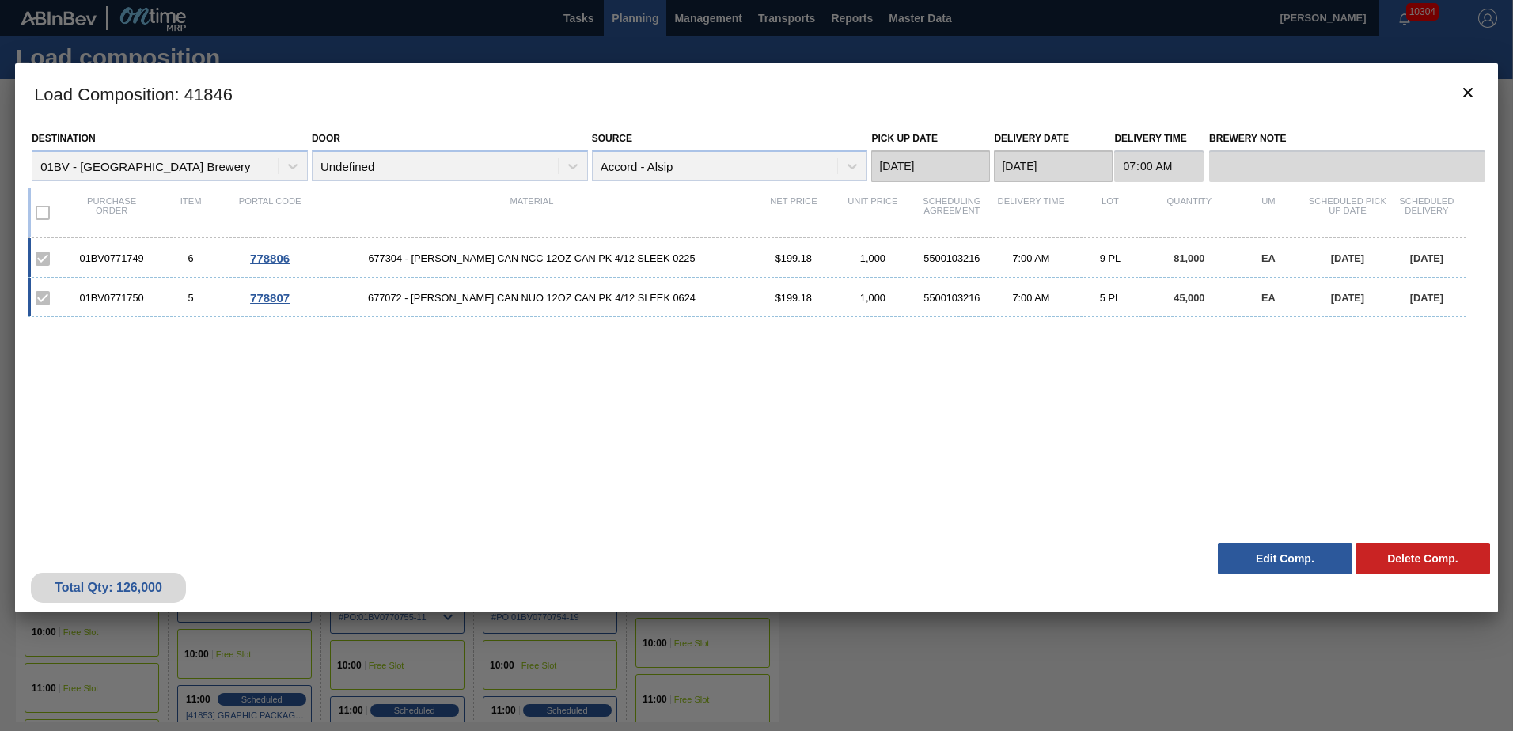
click at [1264, 560] on button "Edit Comp." at bounding box center [1285, 559] width 135 height 32
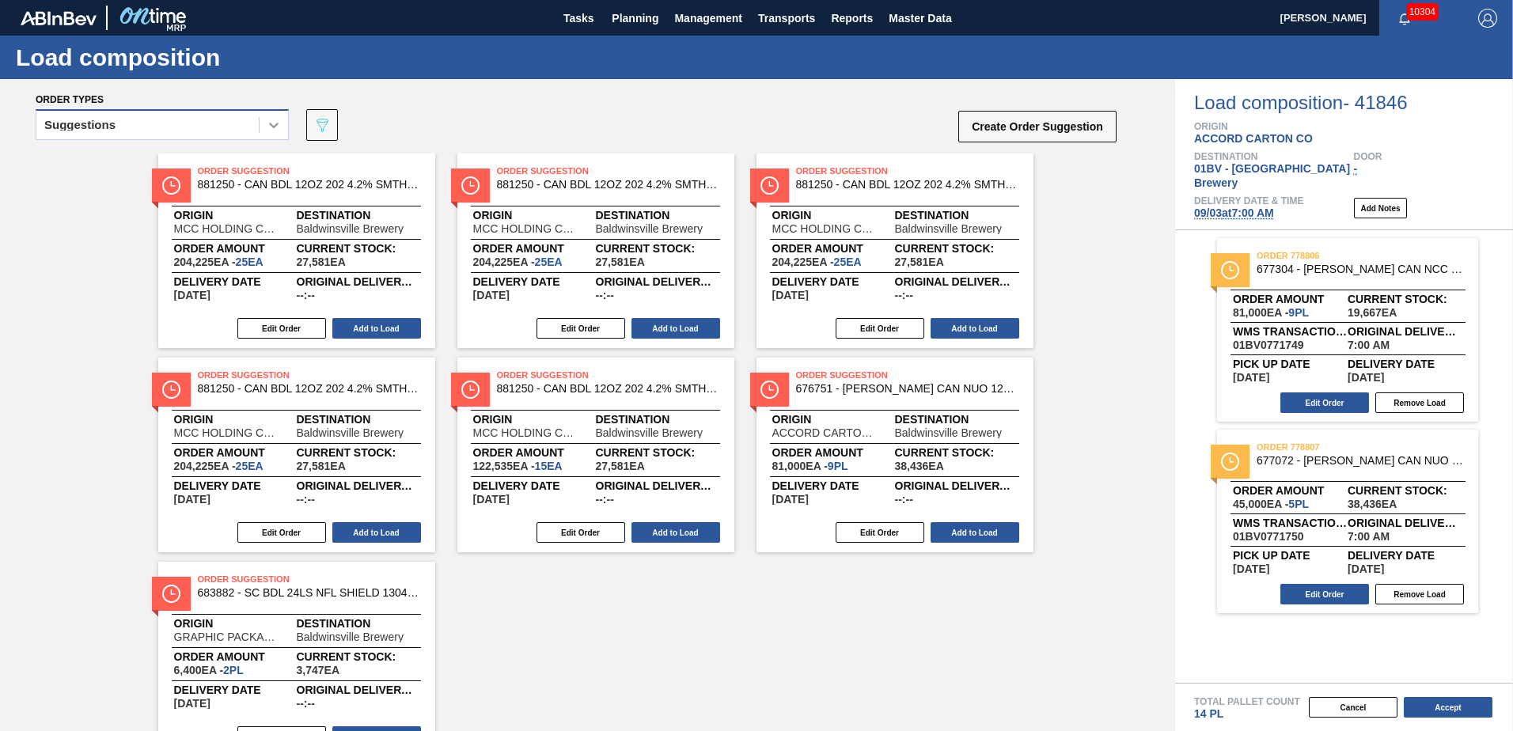
click at [272, 123] on icon at bounding box center [274, 125] width 16 height 16
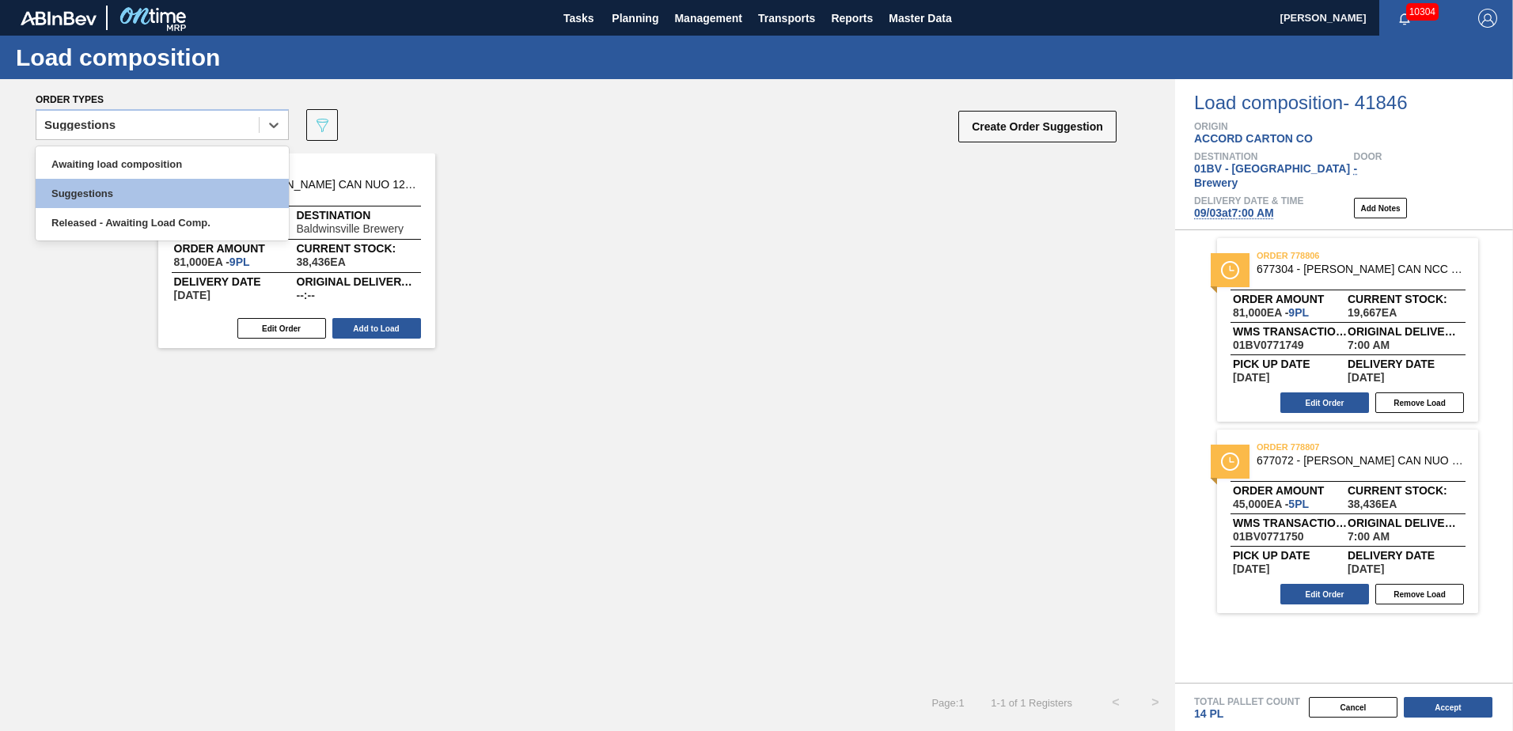
click at [844, 224] on div "Order Suggestion 676751 - [PERSON_NAME] CAN NUO 12OZ CAN PK 4/12 SLEEK 0723 Ori…" at bounding box center [587, 251] width 1175 height 195
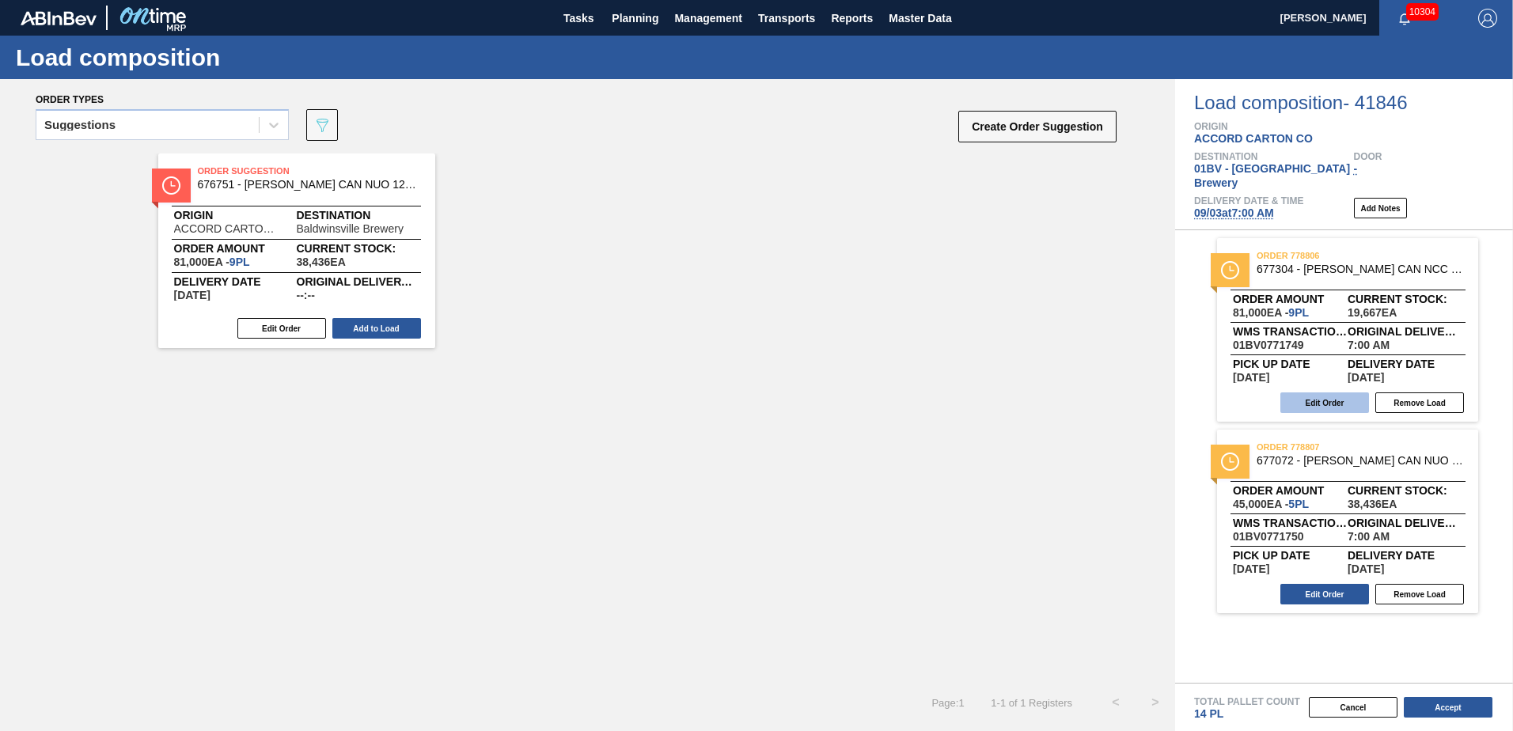
click at [1318, 393] on button "Edit Order" at bounding box center [1325, 403] width 89 height 21
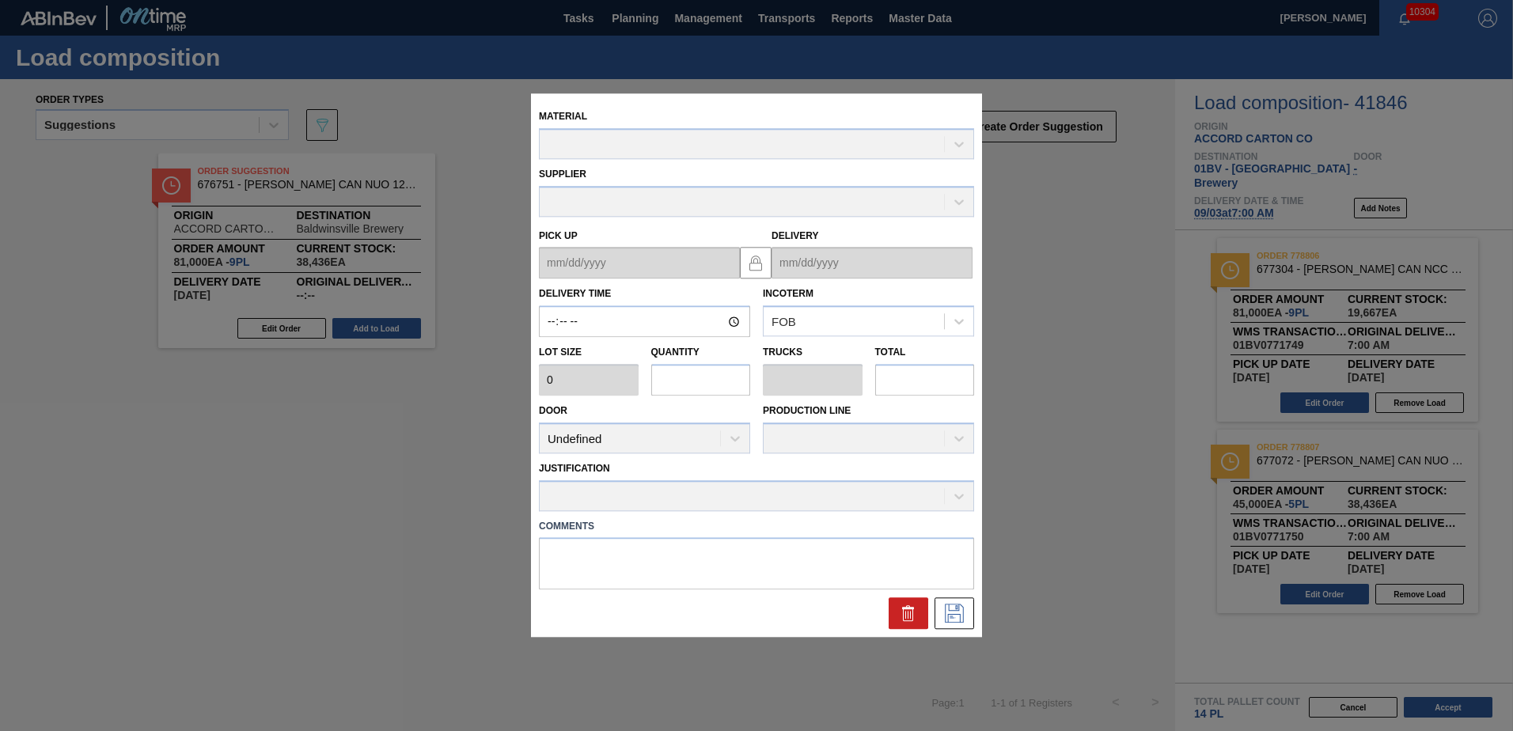
type input "07:00:00"
type input "9,000"
type input "9"
type input "0.346"
type input "81,000"
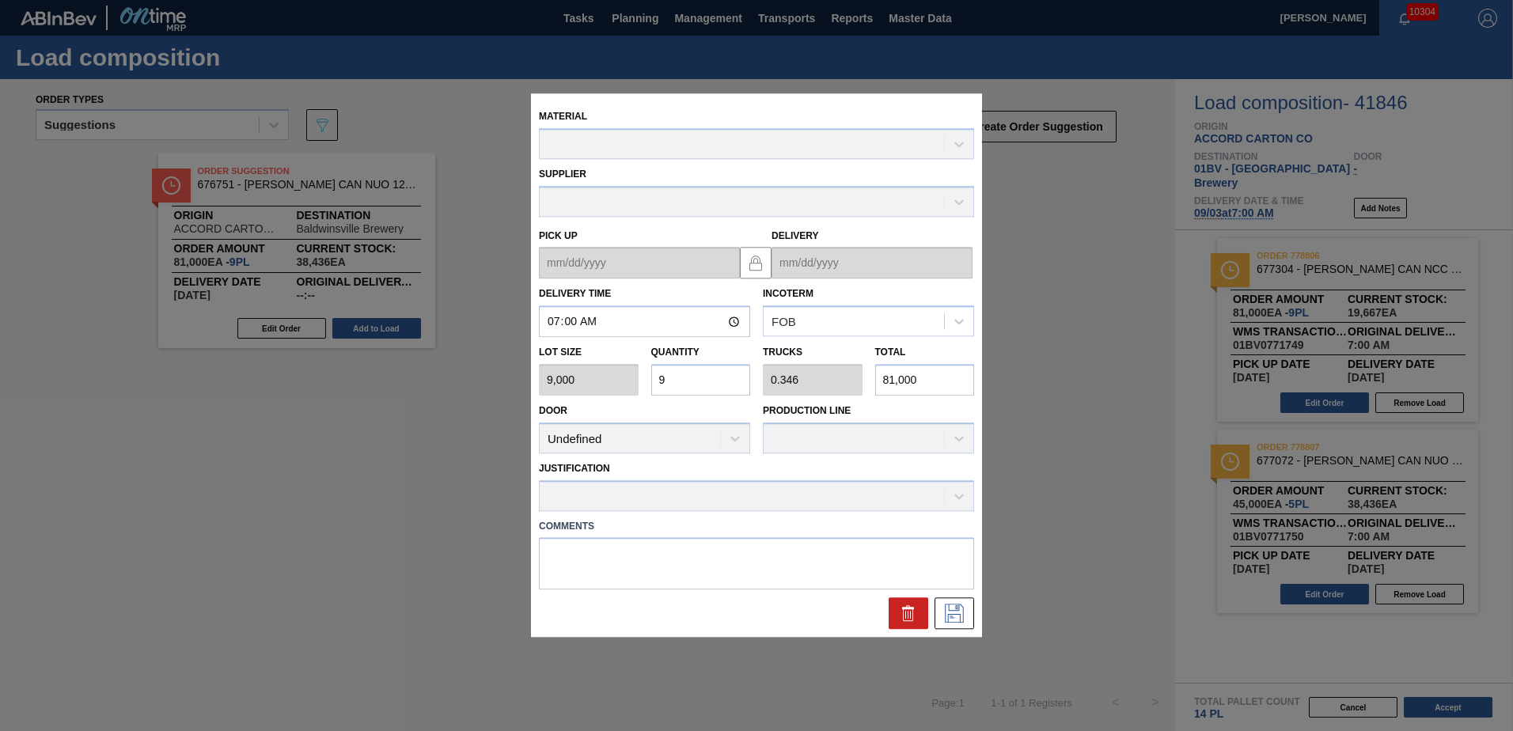
type up "[DATE]"
type input "[DATE]"
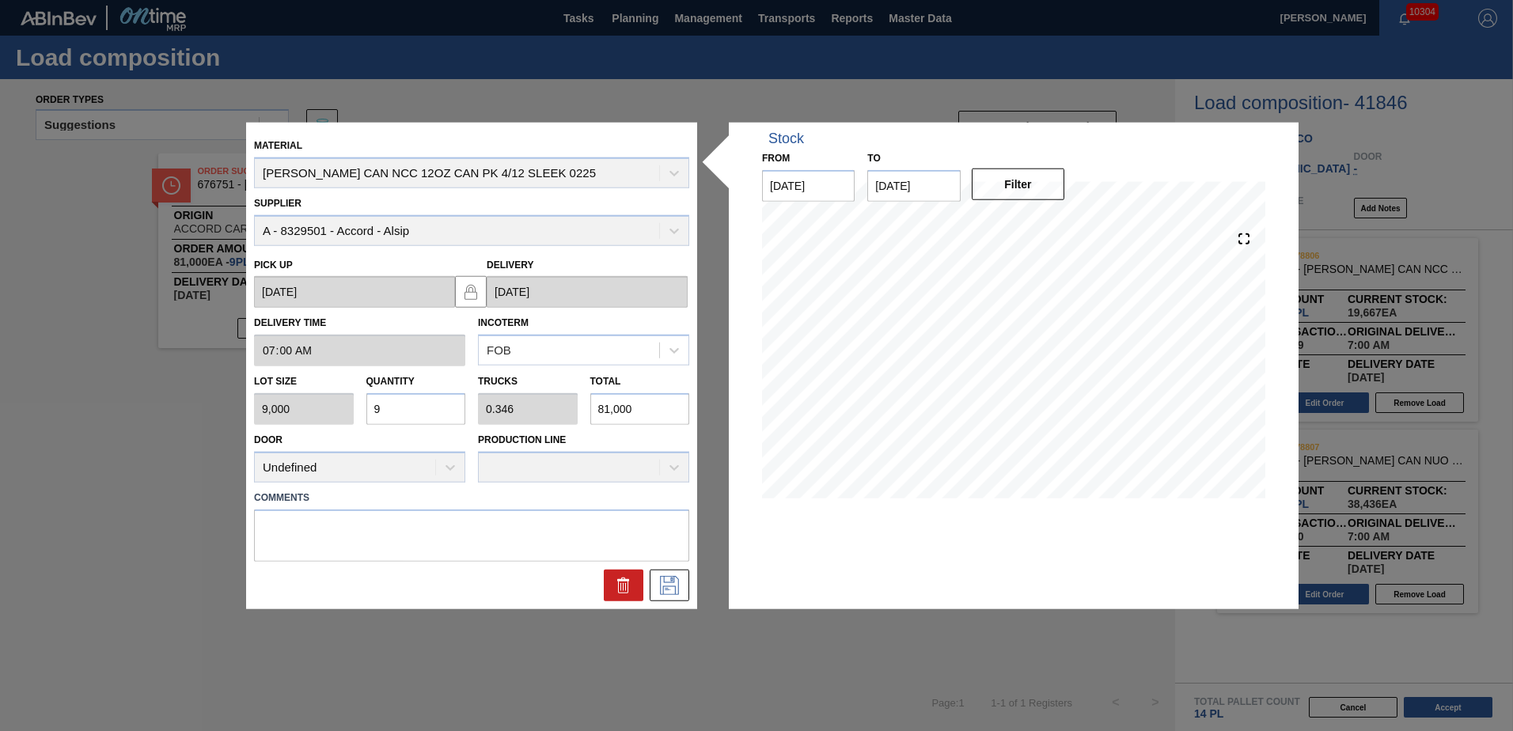
click at [283, 408] on div "Lot size 9,000 Quantity 9 Trucks 0.346 Total 81,000" at bounding box center [472, 395] width 448 height 59
type input "0"
type input "0.001"
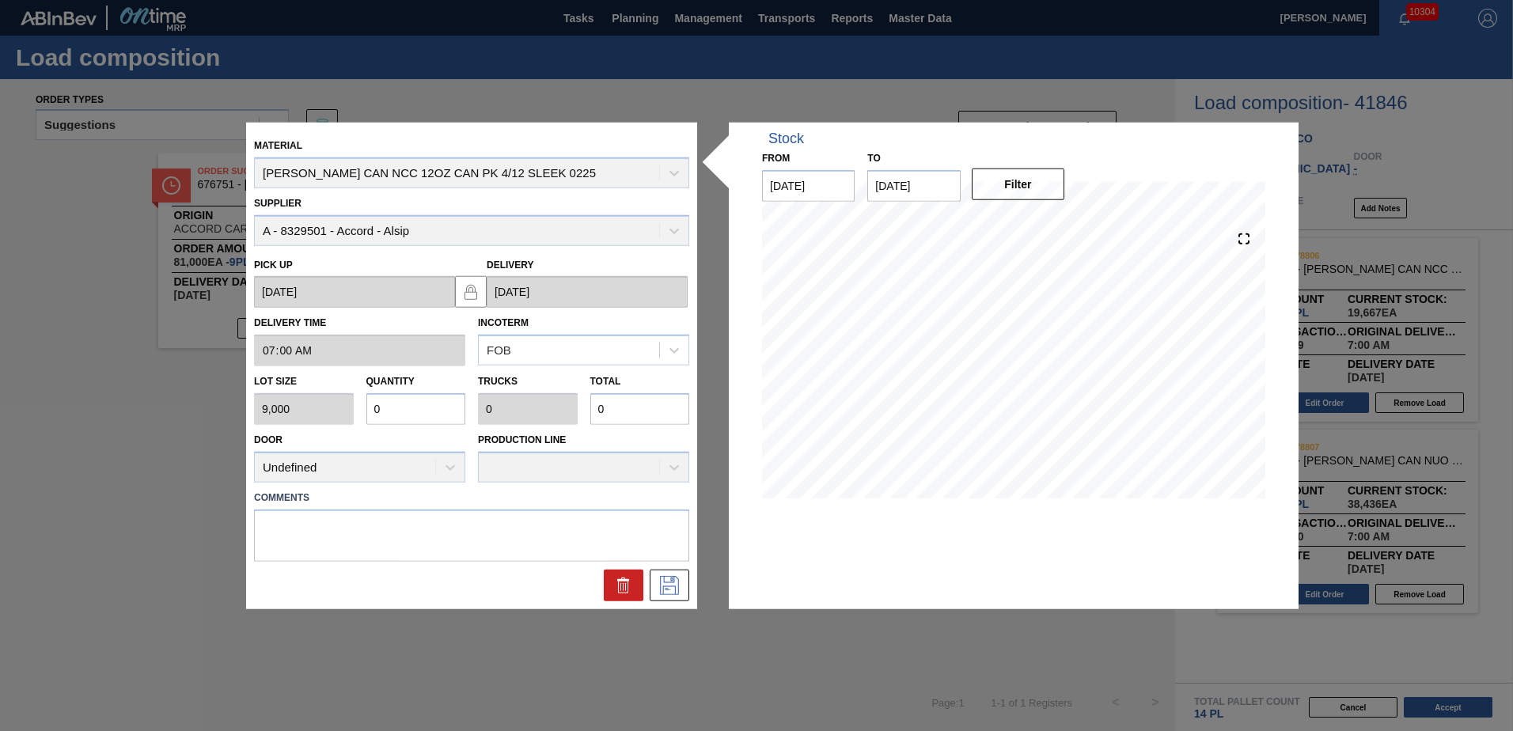
type input "6"
type input "0.008"
type input "69"
type input "0.077"
type input "0.003"
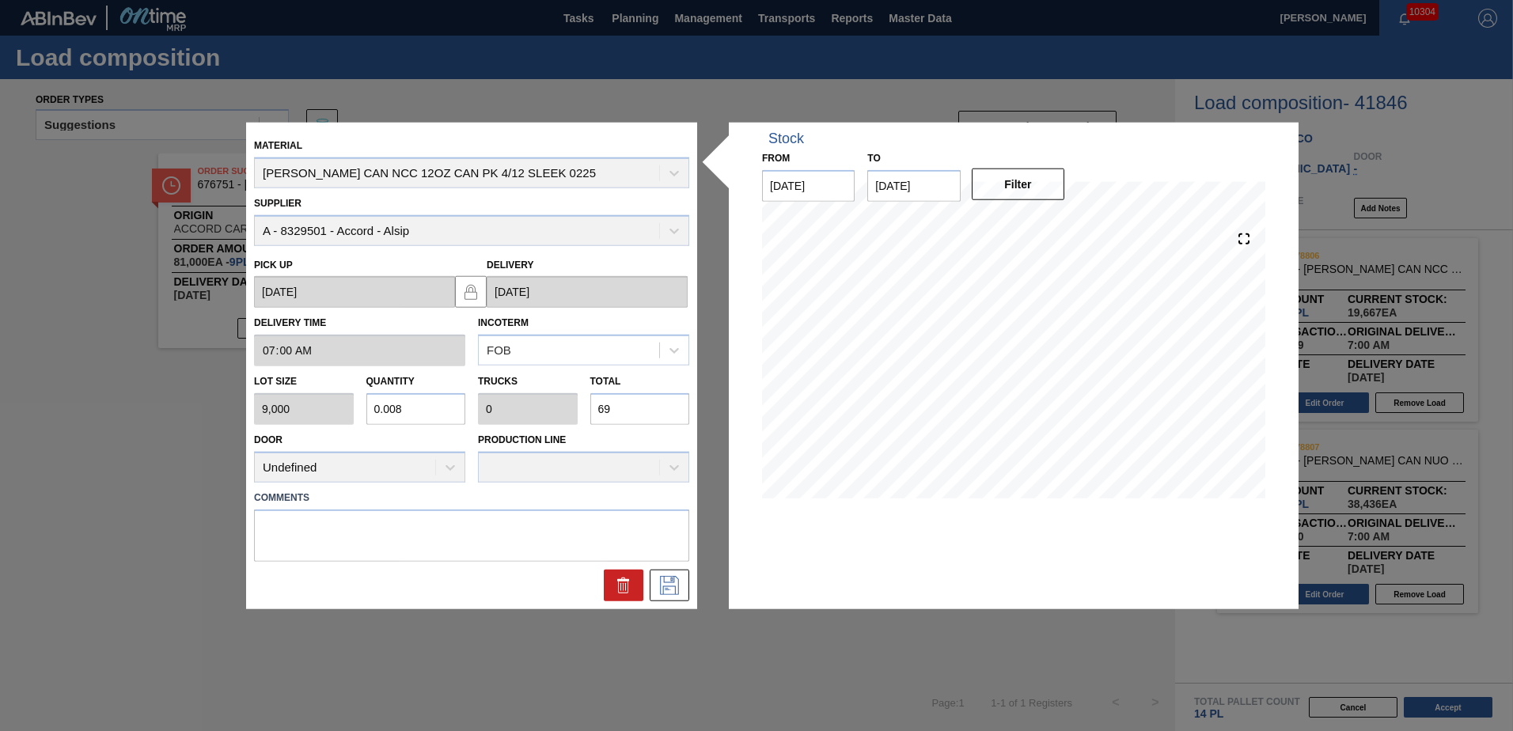
type input "690"
type input "0.767"
type input "0.029"
type input "6,900"
click at [668, 585] on icon at bounding box center [669, 584] width 25 height 19
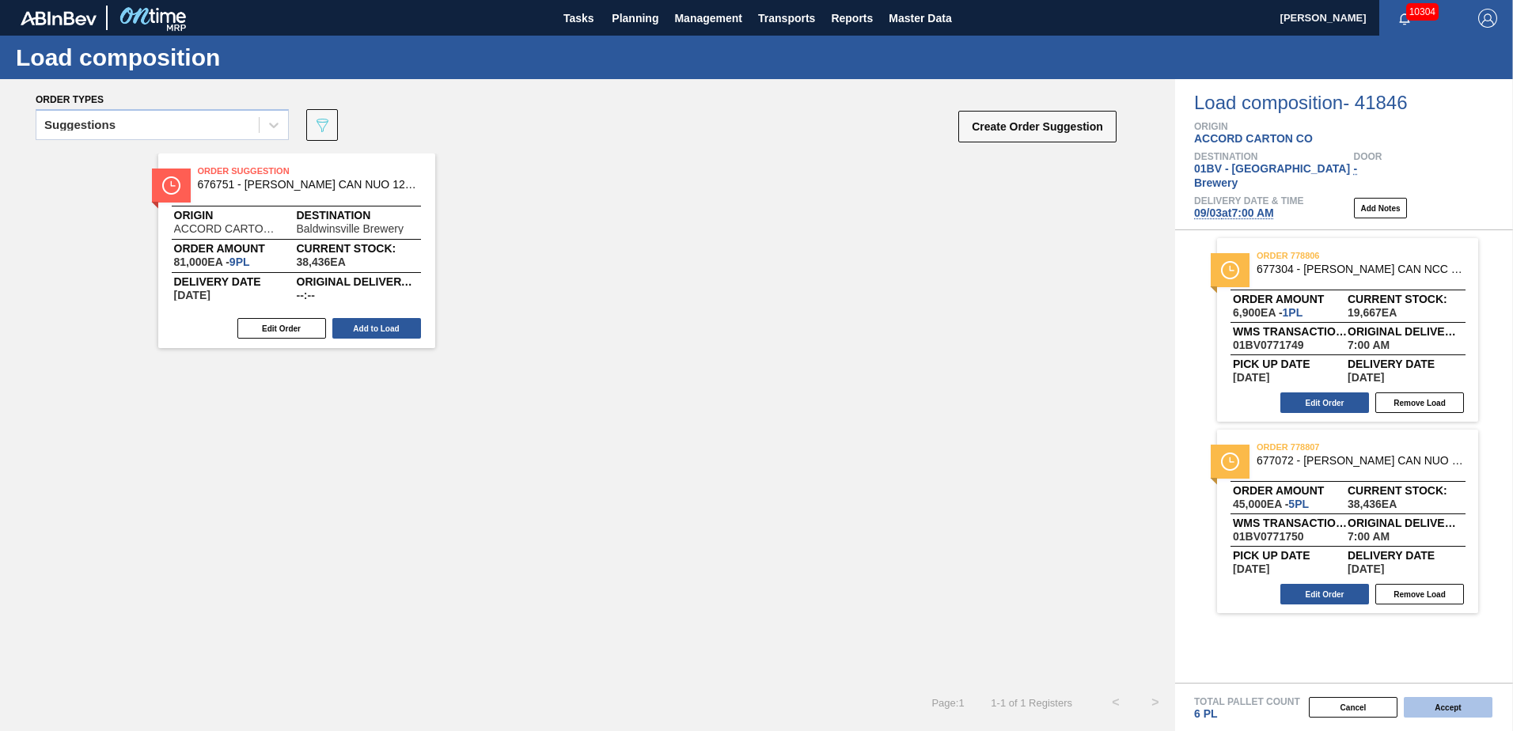
click at [1452, 706] on button "Accept" at bounding box center [1448, 707] width 89 height 21
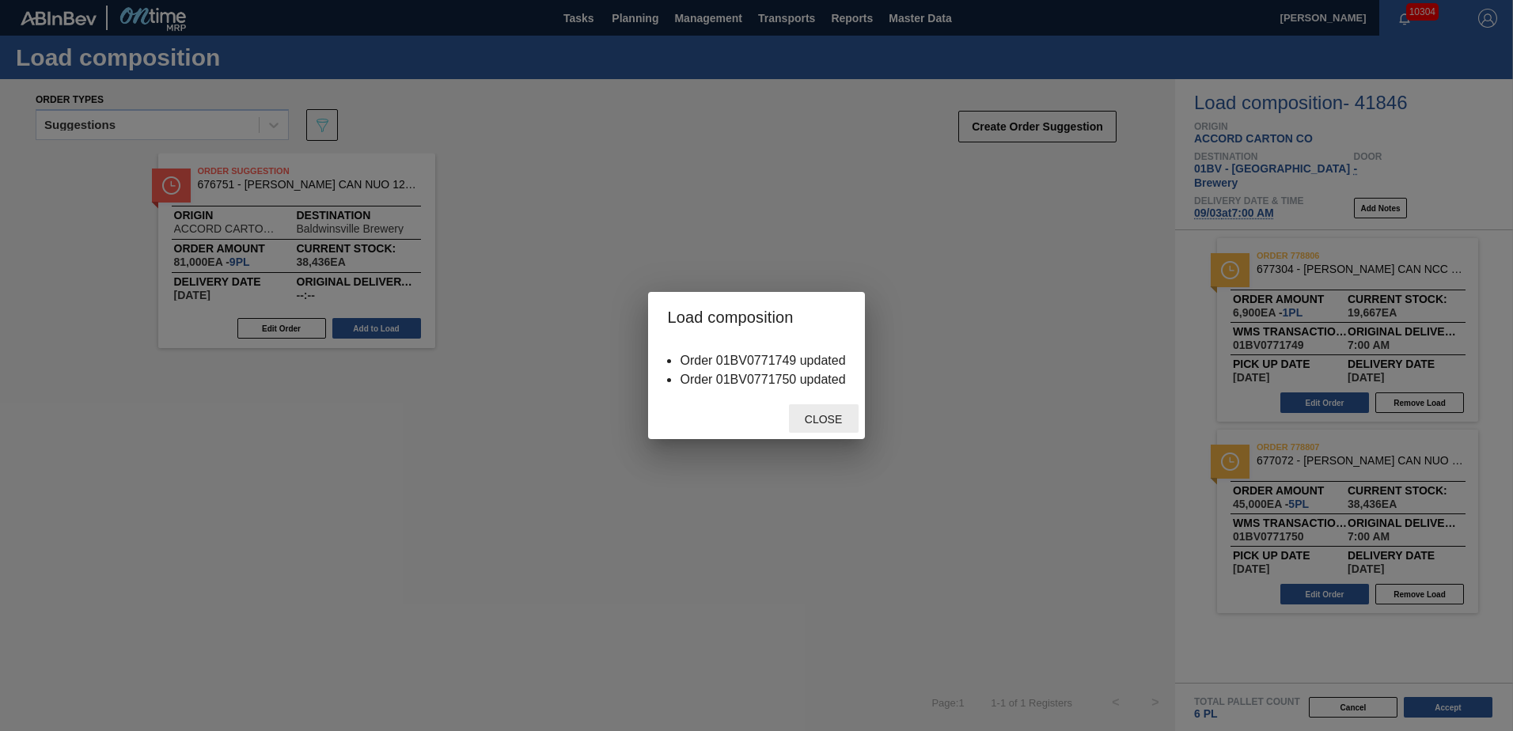
click at [823, 420] on span "Close" at bounding box center [823, 419] width 63 height 13
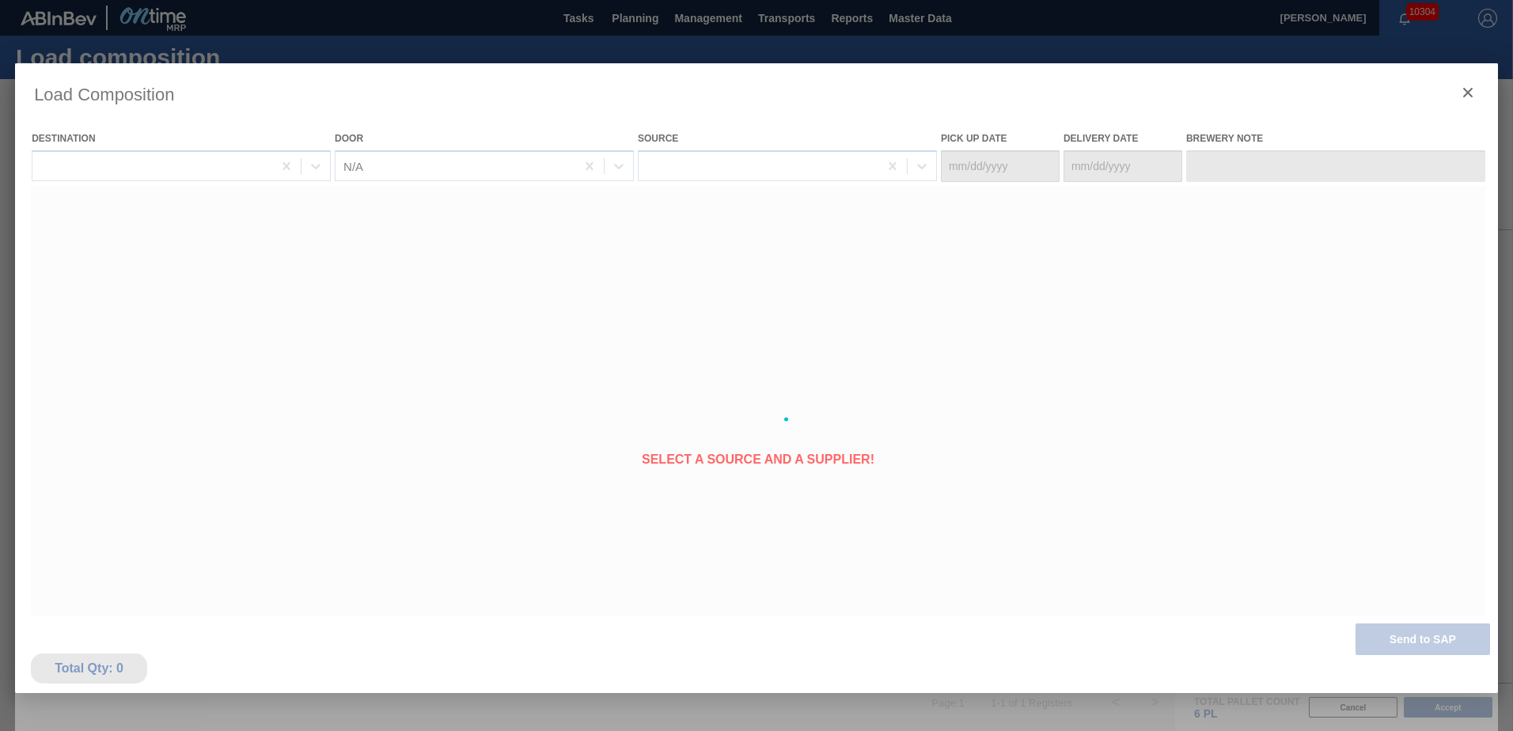
type Date "[DATE]"
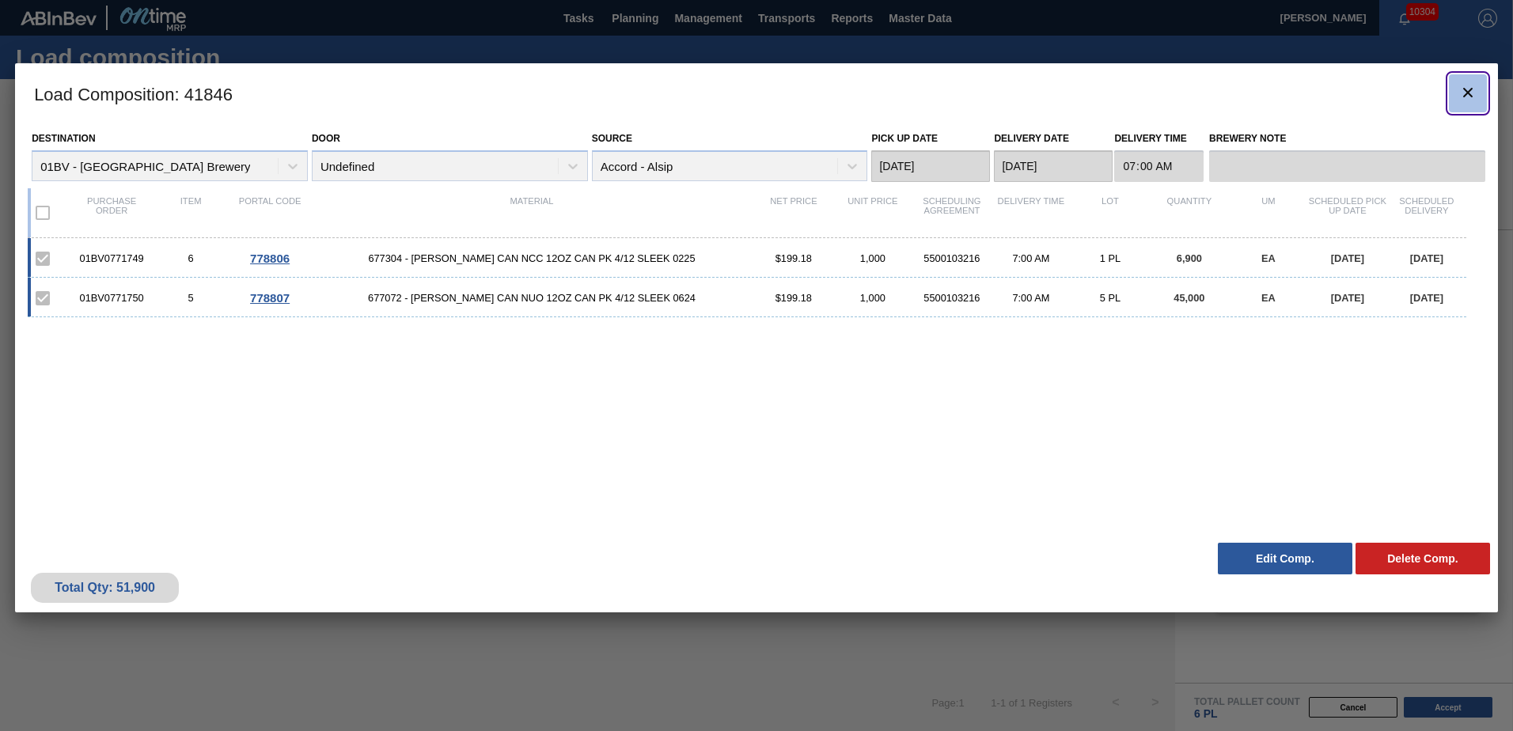
click at [1471, 93] on icon "botão de ícone" at bounding box center [1468, 92] width 19 height 19
